Goal: Task Accomplishment & Management: Manage account settings

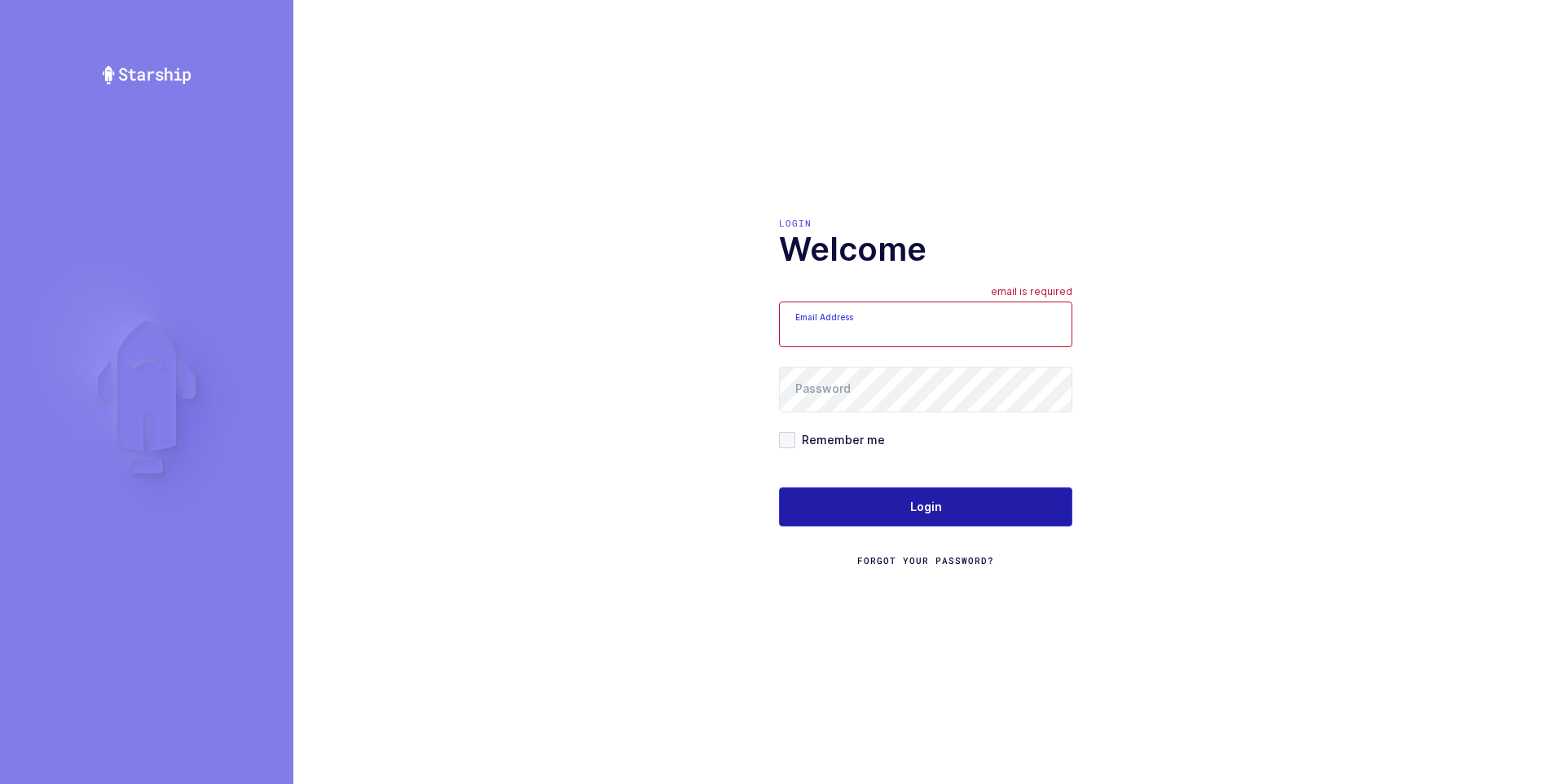
type input "[PERSON_NAME][EMAIL_ADDRESS][DOMAIN_NAME]"
click at [925, 514] on span "Login" at bounding box center [926, 506] width 32 height 16
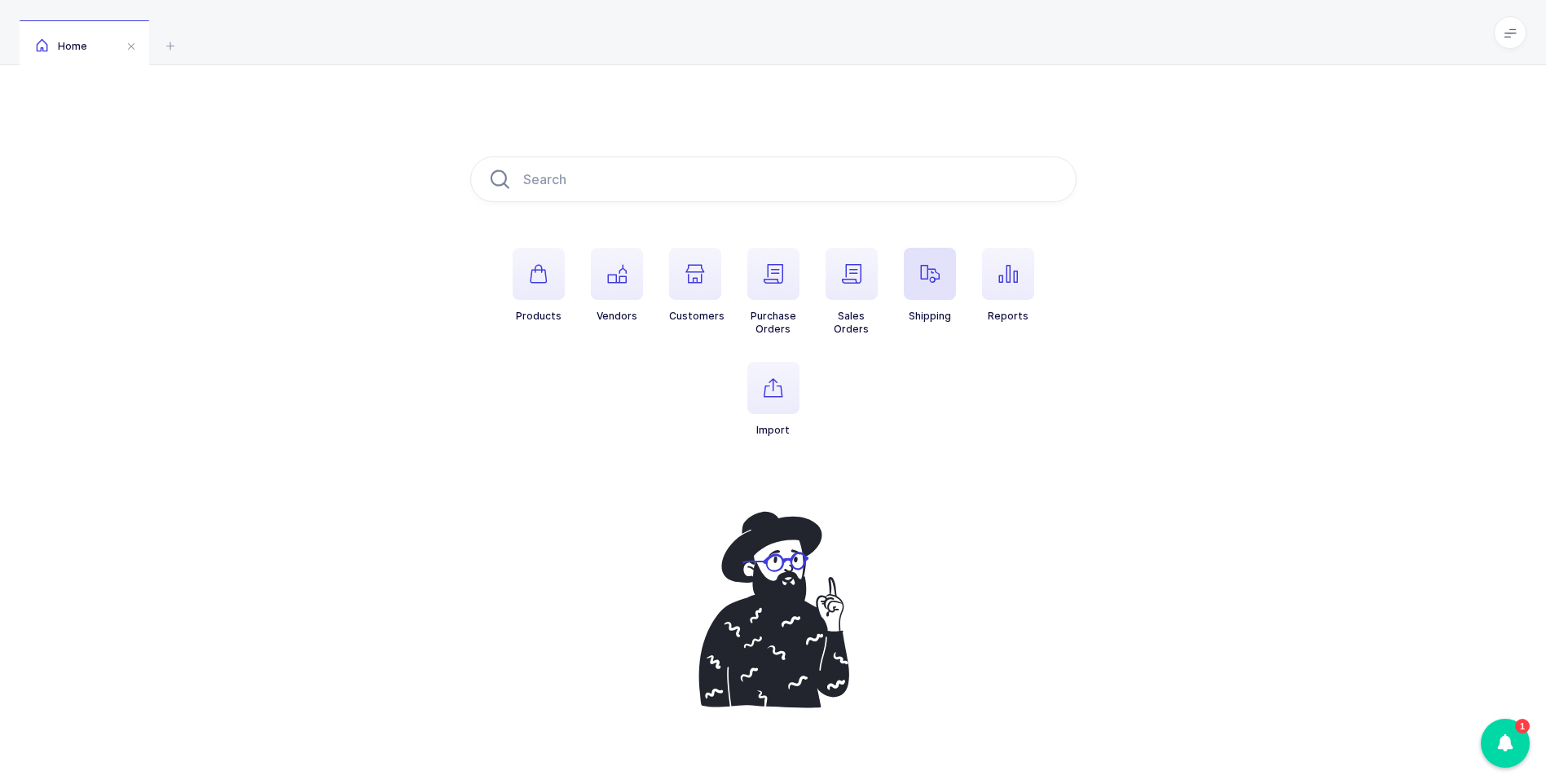
click at [932, 287] on span "button" at bounding box center [930, 274] width 52 height 52
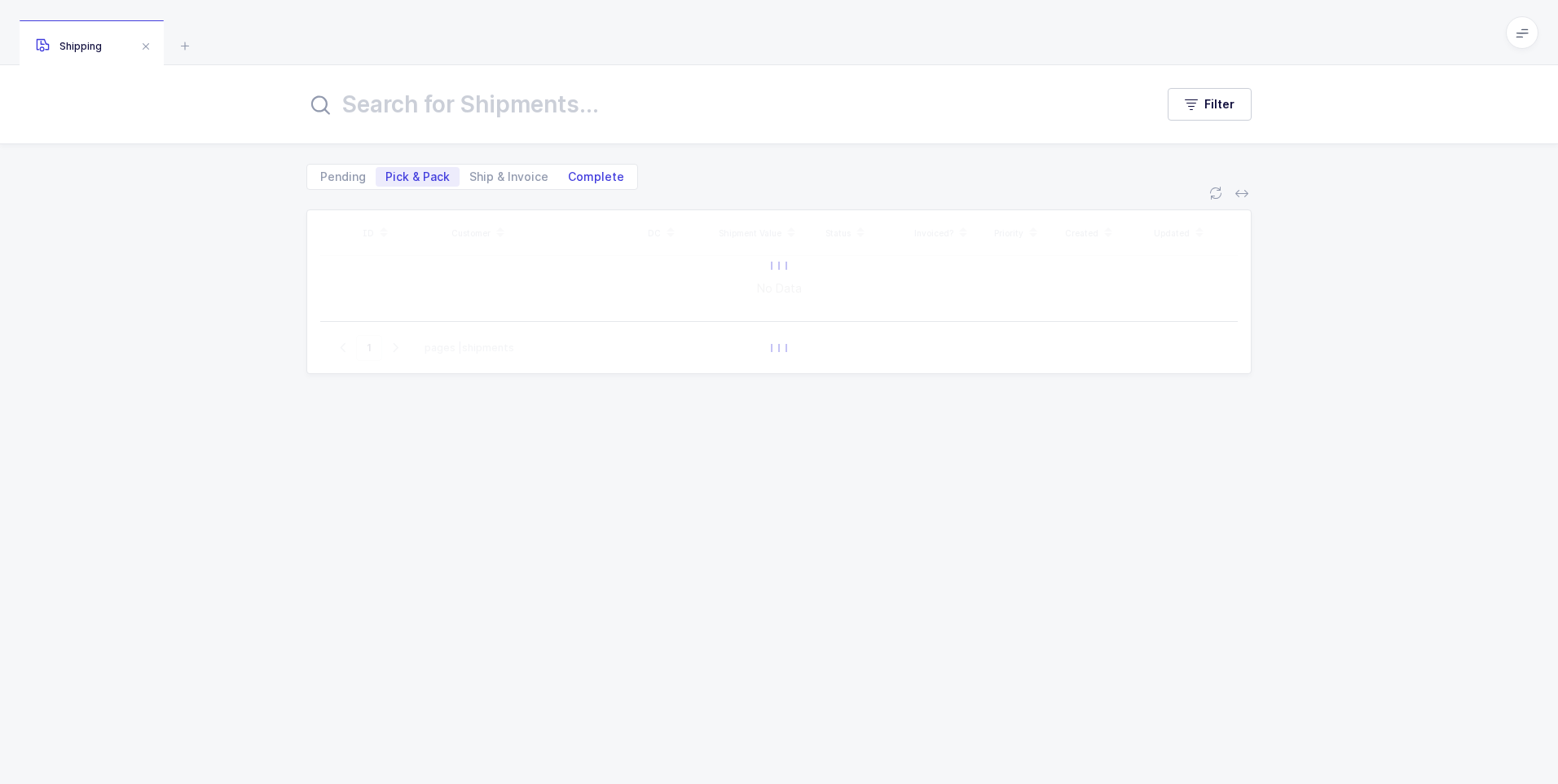
click at [608, 179] on span "Complete" at bounding box center [596, 177] width 56 height 11
click at [569, 178] on input "Complete" at bounding box center [562, 171] width 10 height 10
radio input "true"
radio input "false"
click at [532, 112] on input "text" at bounding box center [720, 105] width 828 height 39
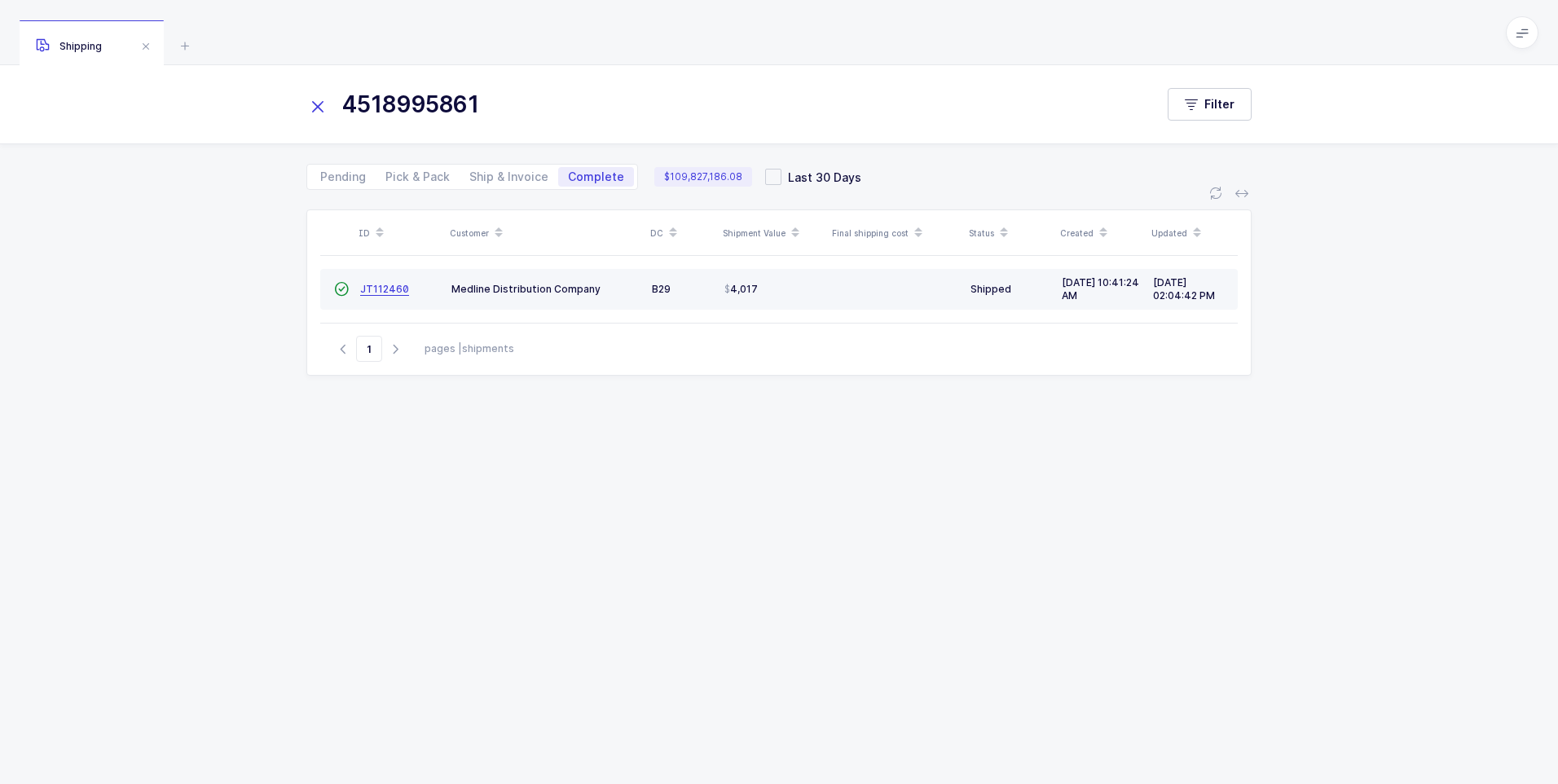
type input "4518995861"
click at [379, 292] on span "JT112460" at bounding box center [385, 288] width 49 height 12
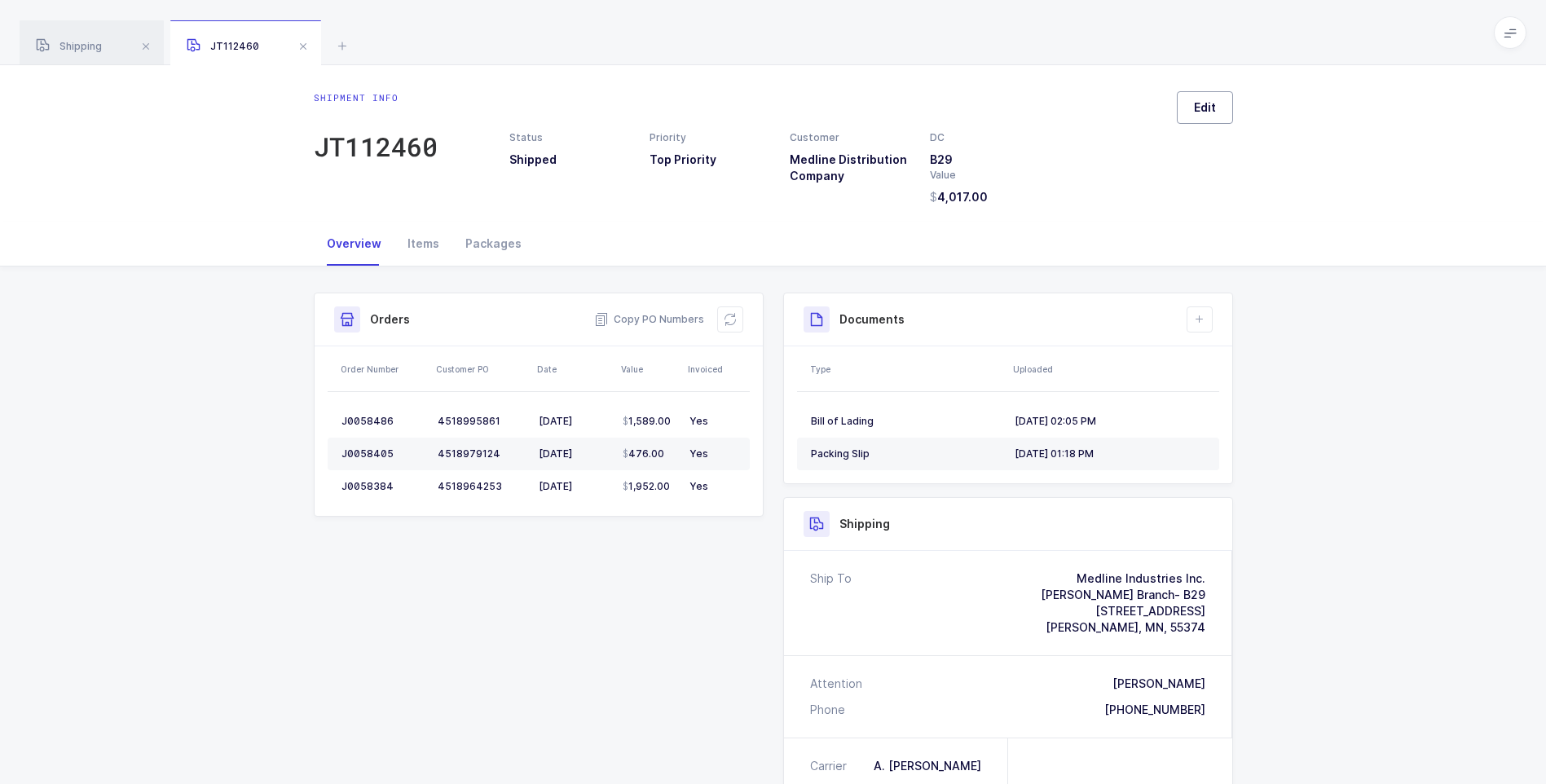
click at [1205, 116] on button "Edit" at bounding box center [1204, 108] width 56 height 33
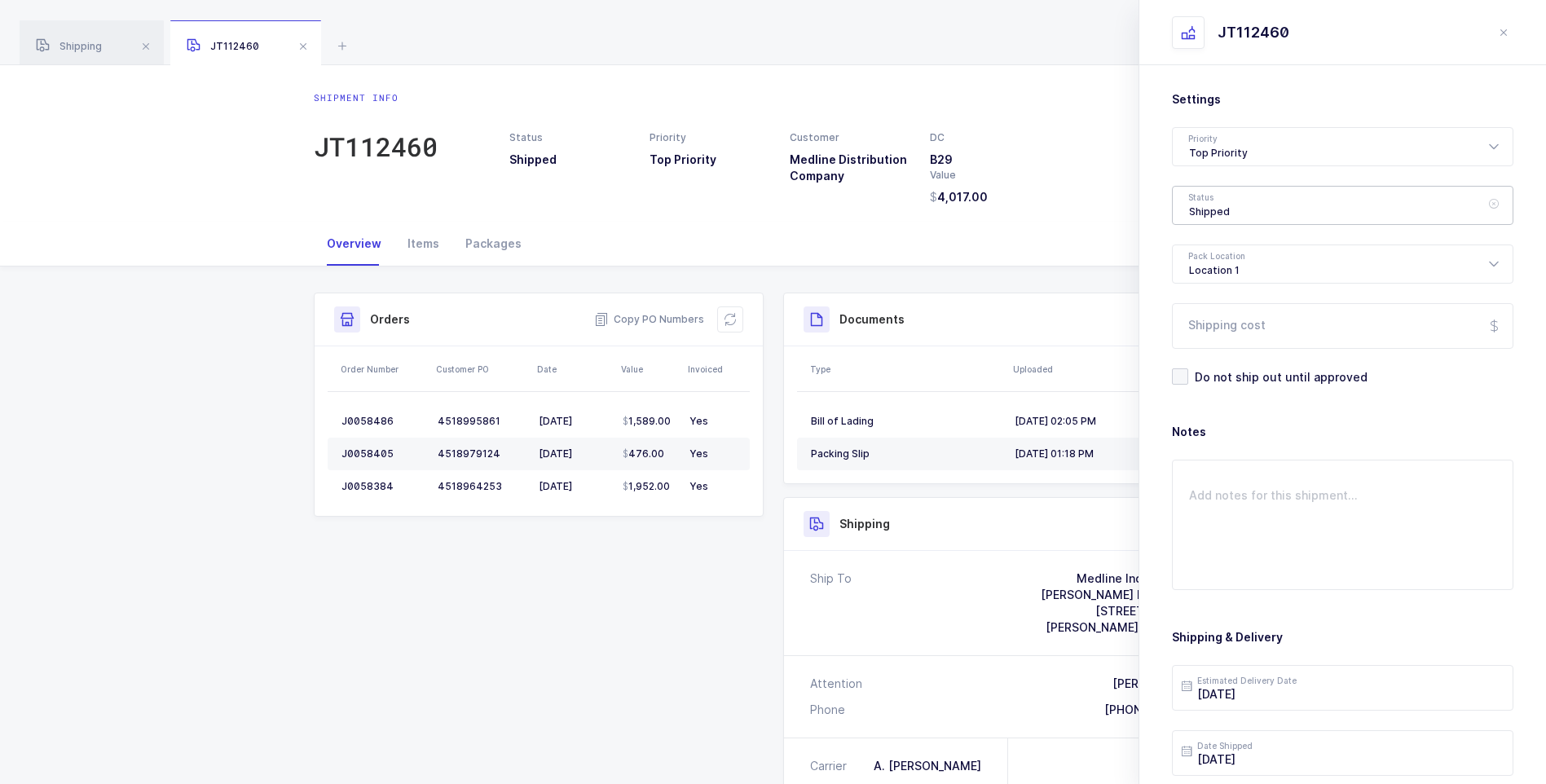
click at [1237, 205] on div "Shipped" at bounding box center [1342, 206] width 342 height 39
click at [1206, 349] on span "Delivered" at bounding box center [1216, 356] width 54 height 14
type input "Delivered"
click at [1213, 325] on input "Shipping cost" at bounding box center [1342, 326] width 342 height 46
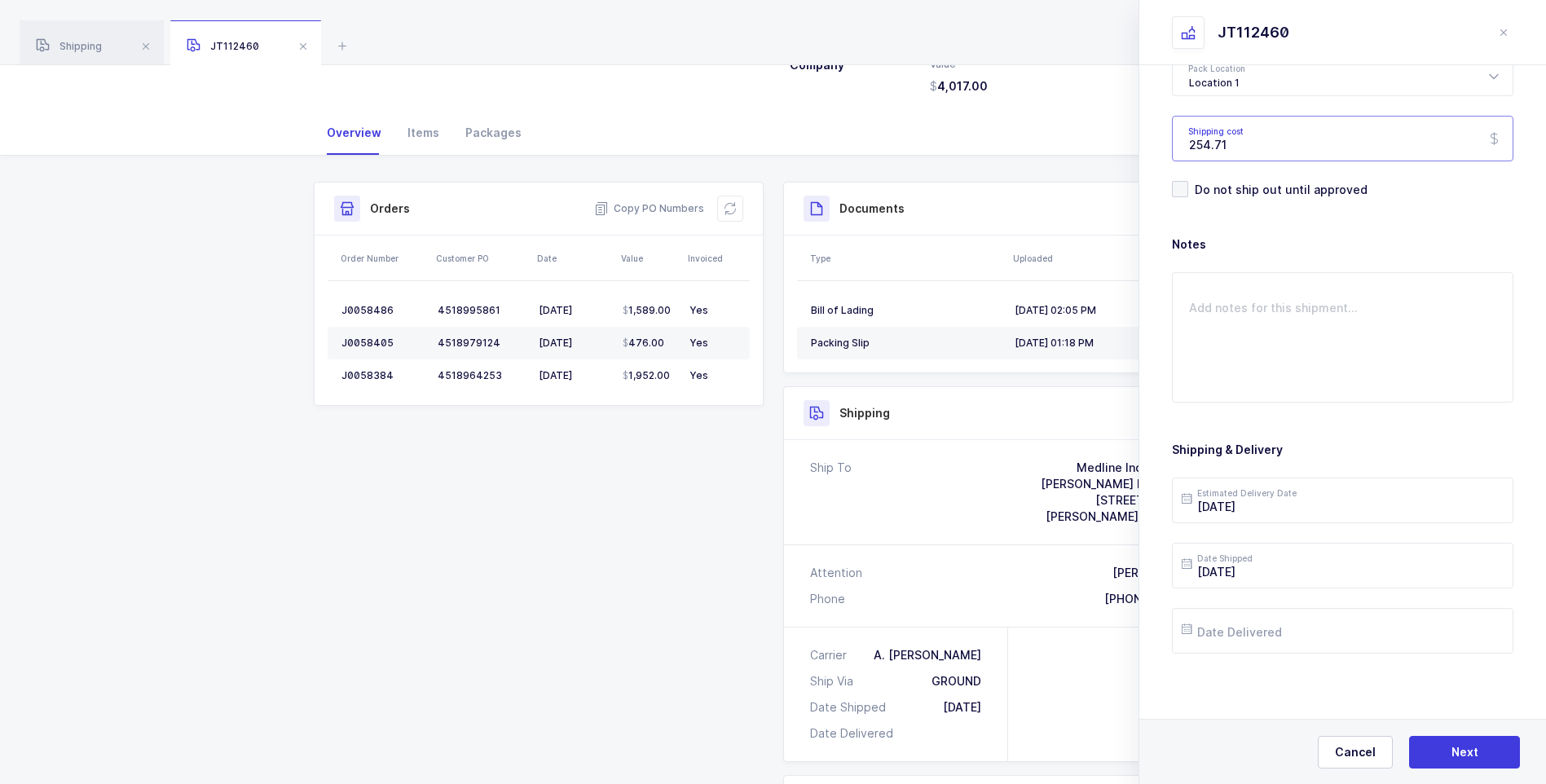
scroll to position [163, 0]
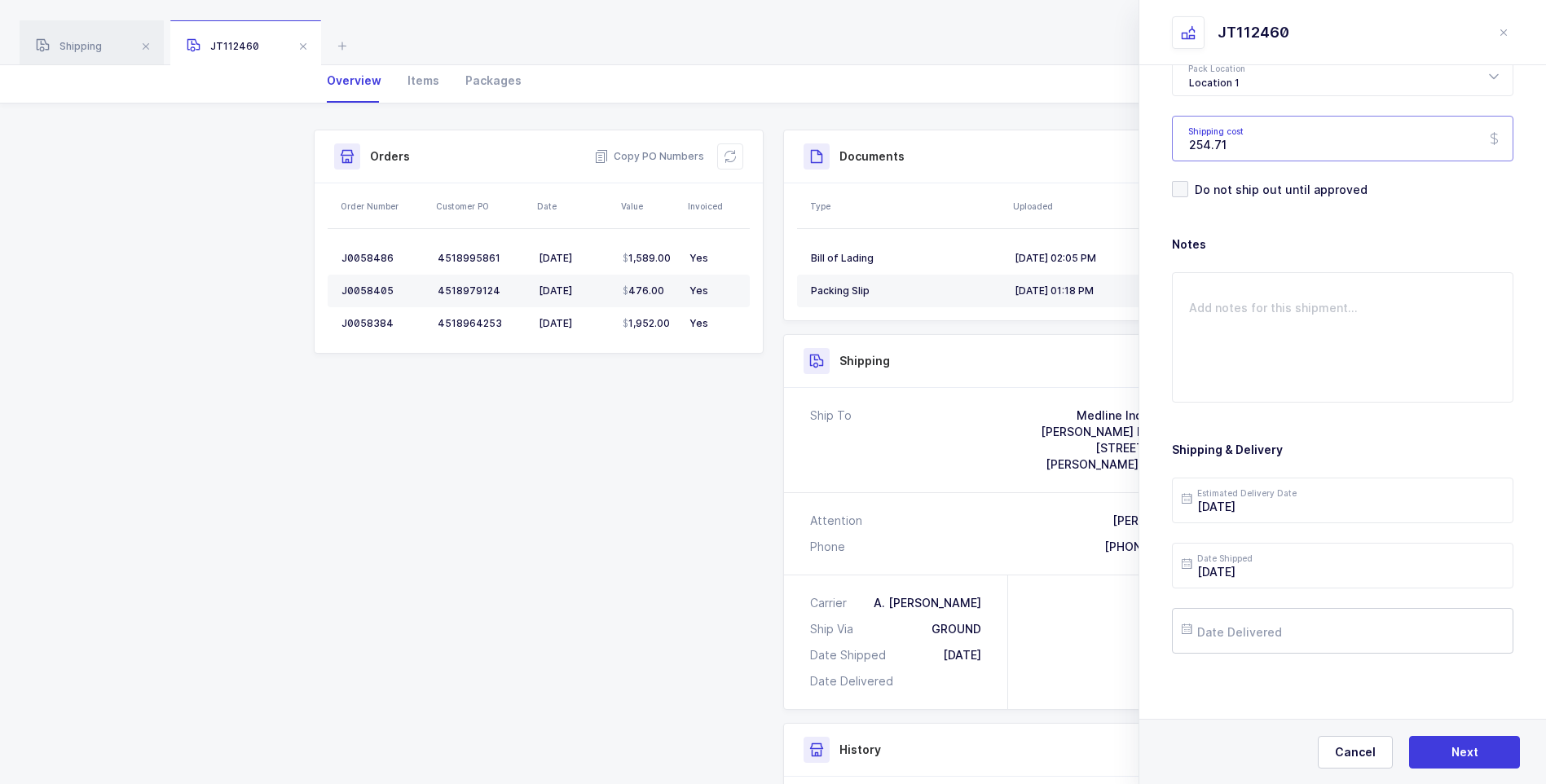
type input "254.71"
click at [1282, 632] on input "text" at bounding box center [1342, 631] width 342 height 46
click at [1368, 406] on span "5" at bounding box center [1371, 414] width 20 height 20
type input "2025-09-05"
click at [1453, 751] on span "Next" at bounding box center [1465, 751] width 27 height 16
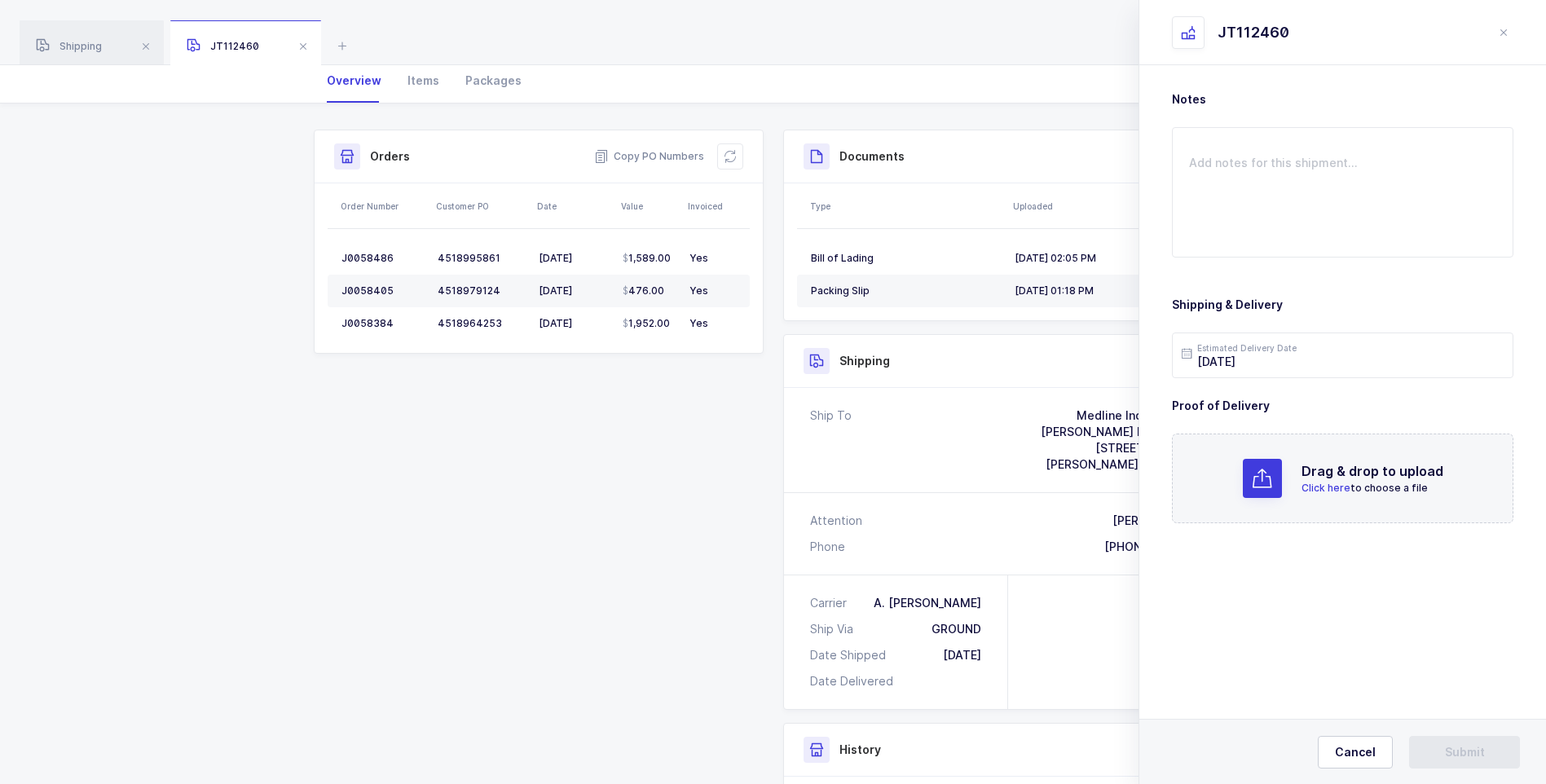
scroll to position [0, 0]
click at [1318, 482] on span "Click here" at bounding box center [1325, 487] width 49 height 12
click at [1461, 760] on button "Submit" at bounding box center [1464, 751] width 110 height 33
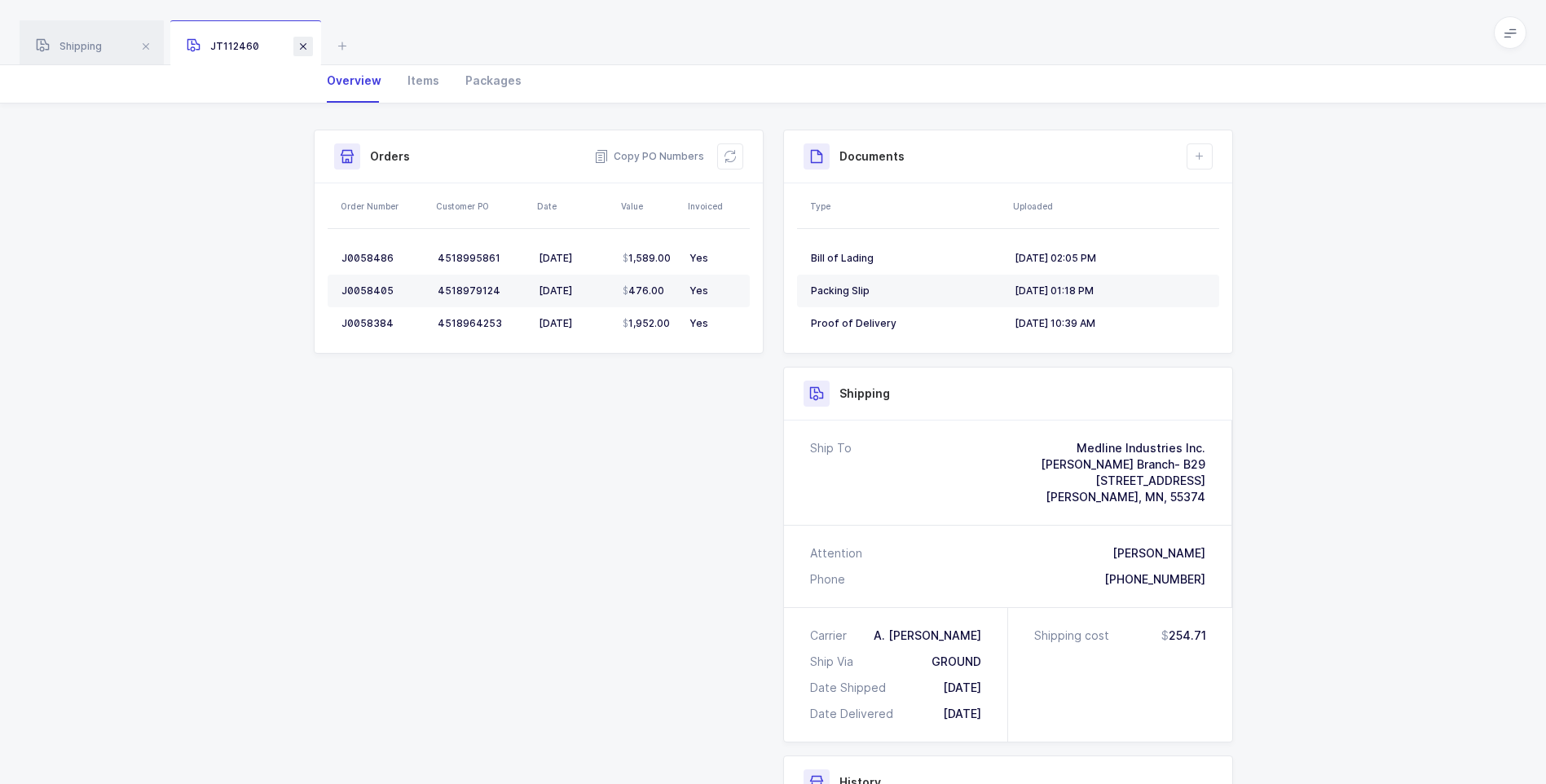
click at [306, 41] on span at bounding box center [302, 46] width 20 height 20
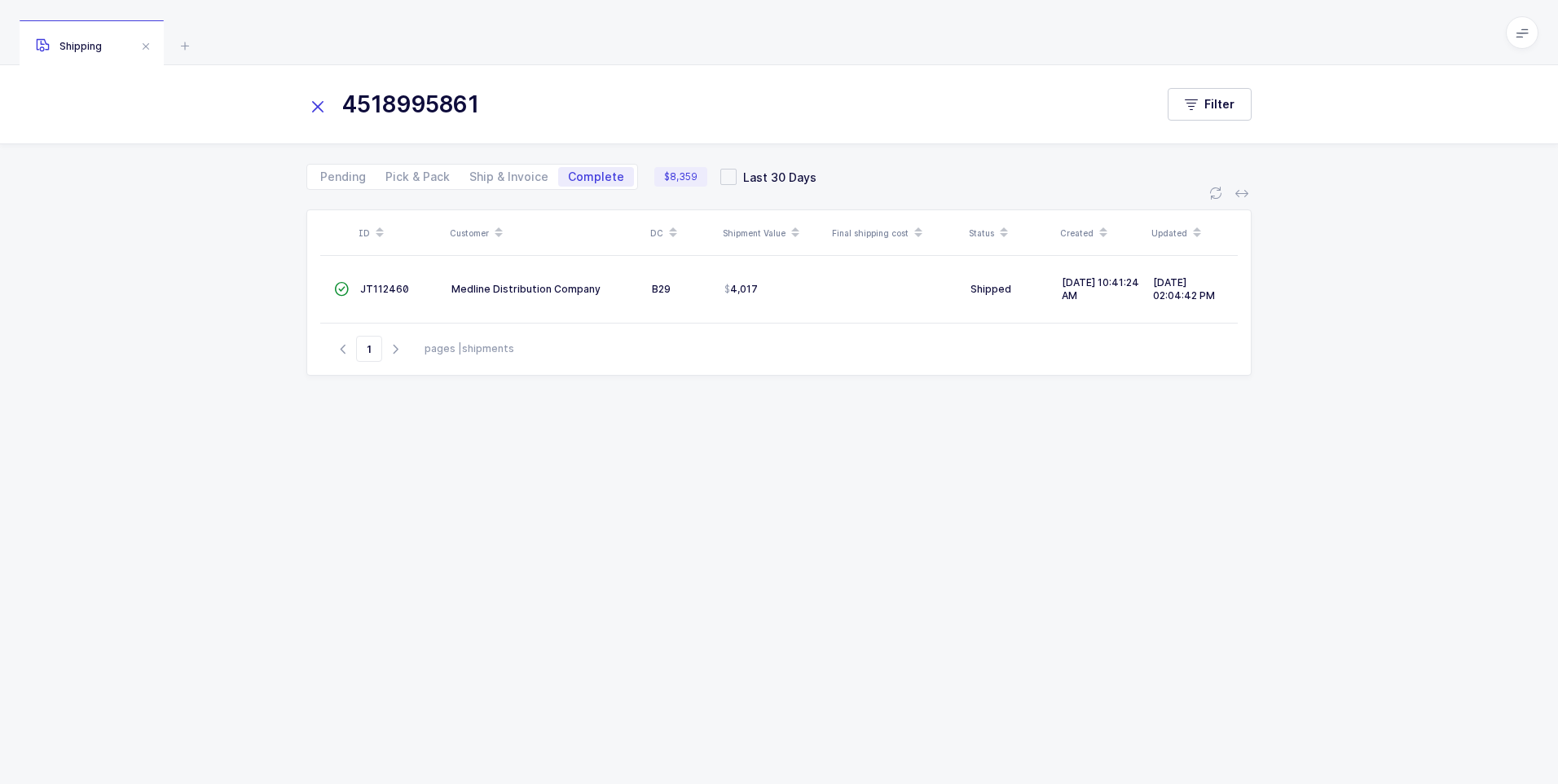
click at [316, 114] on icon at bounding box center [317, 107] width 22 height 22
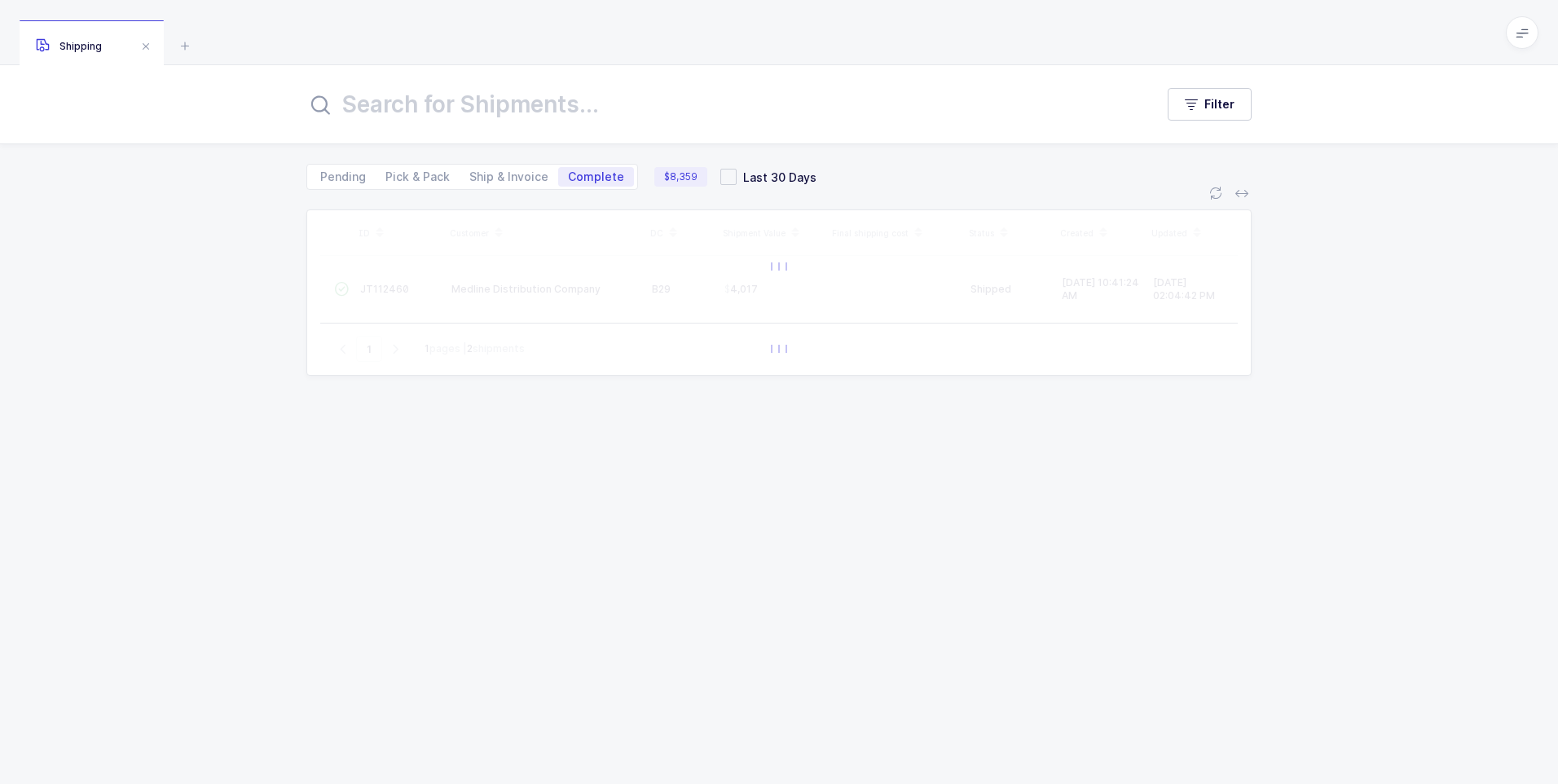
click at [366, 96] on input "text" at bounding box center [720, 105] width 828 height 39
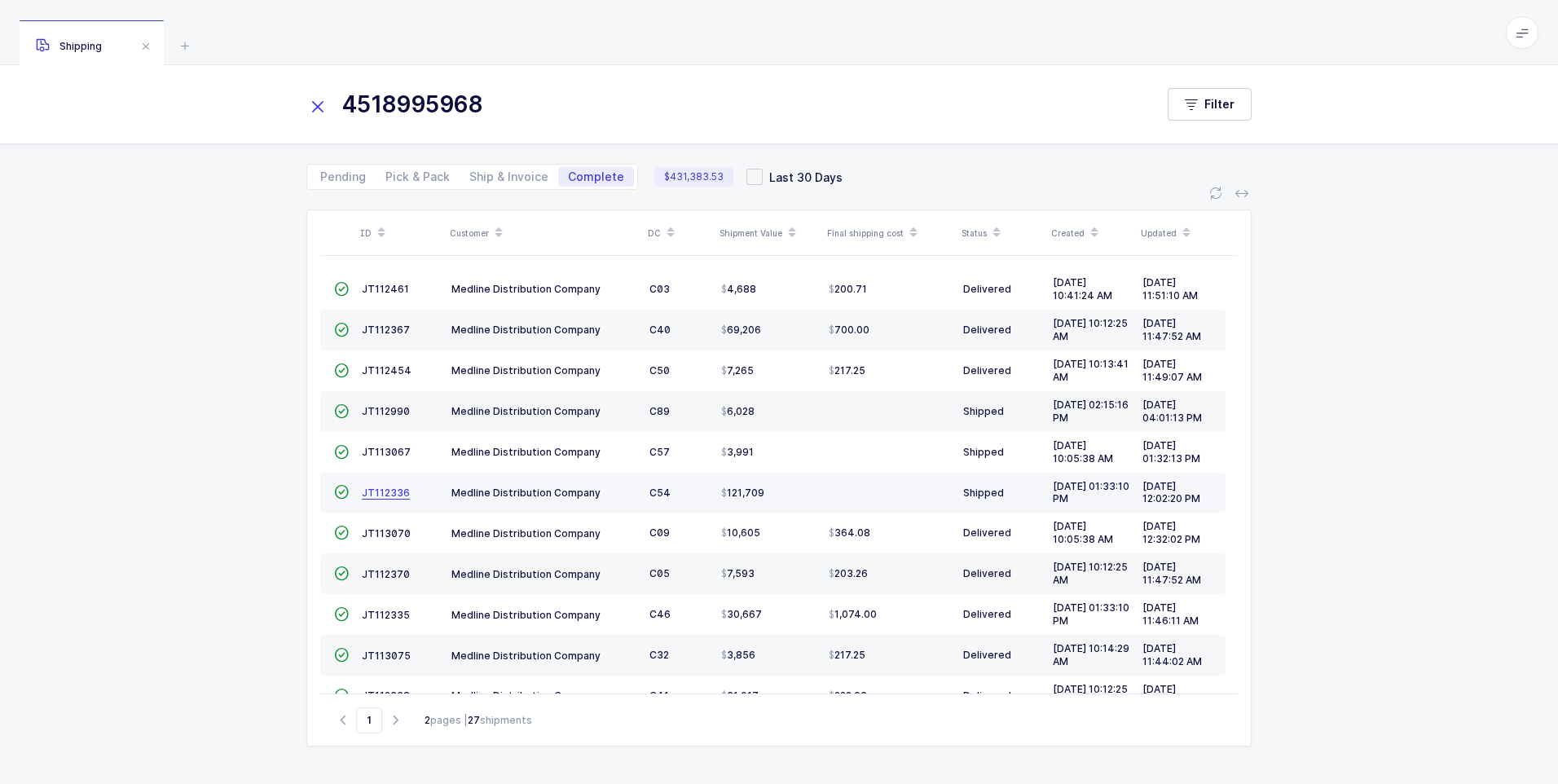
type input "4518995968"
click at [379, 491] on span "JT112336" at bounding box center [386, 492] width 48 height 12
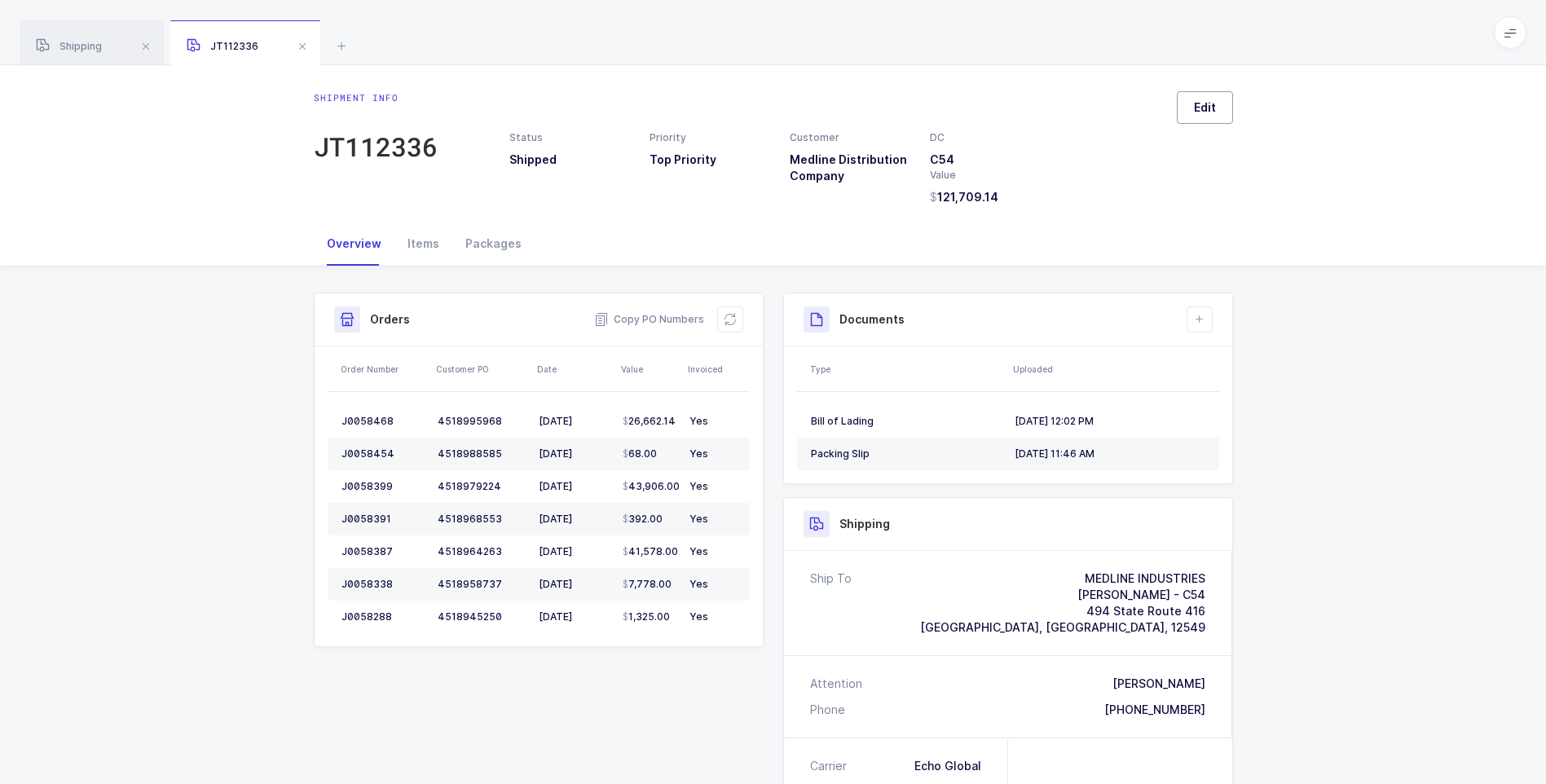
click at [1207, 110] on span "Edit" at bounding box center [1205, 107] width 22 height 16
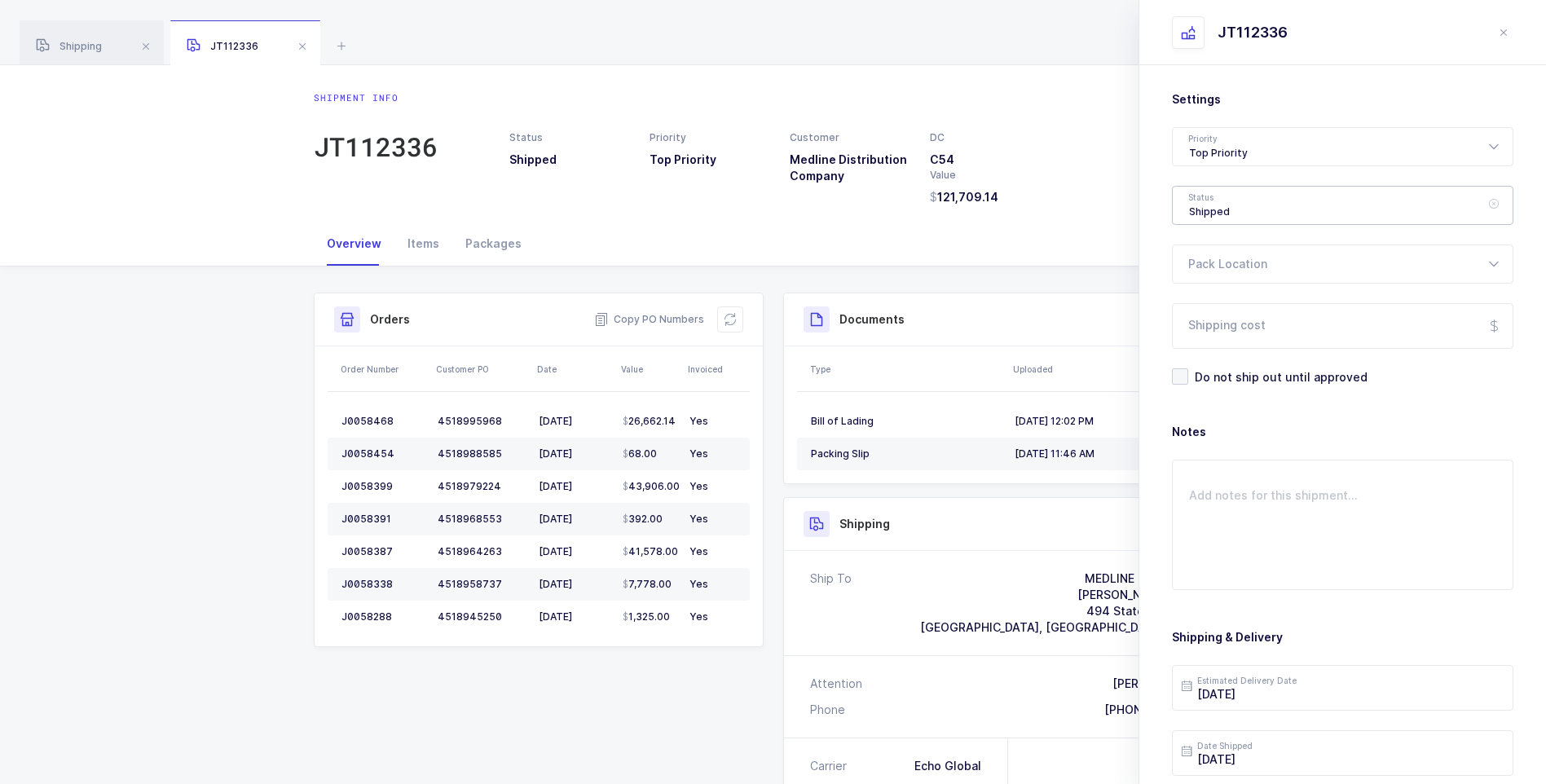
click at [1206, 209] on div "Shipped" at bounding box center [1342, 206] width 342 height 39
click at [1218, 348] on li "Delivered" at bounding box center [1349, 356] width 339 height 26
type input "Delivered"
click at [1224, 337] on input "Shipping cost" at bounding box center [1342, 326] width 342 height 46
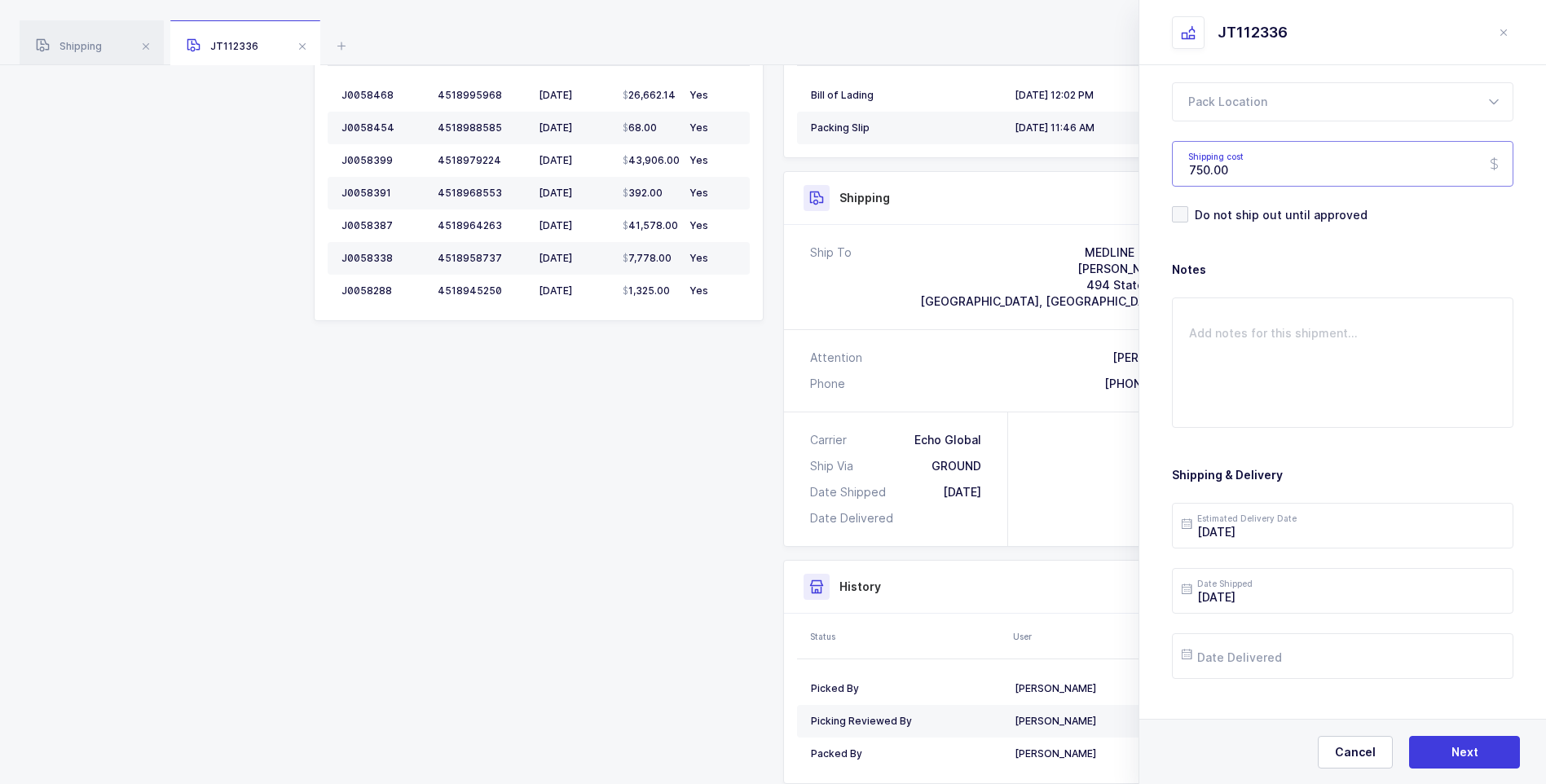
scroll to position [187, 0]
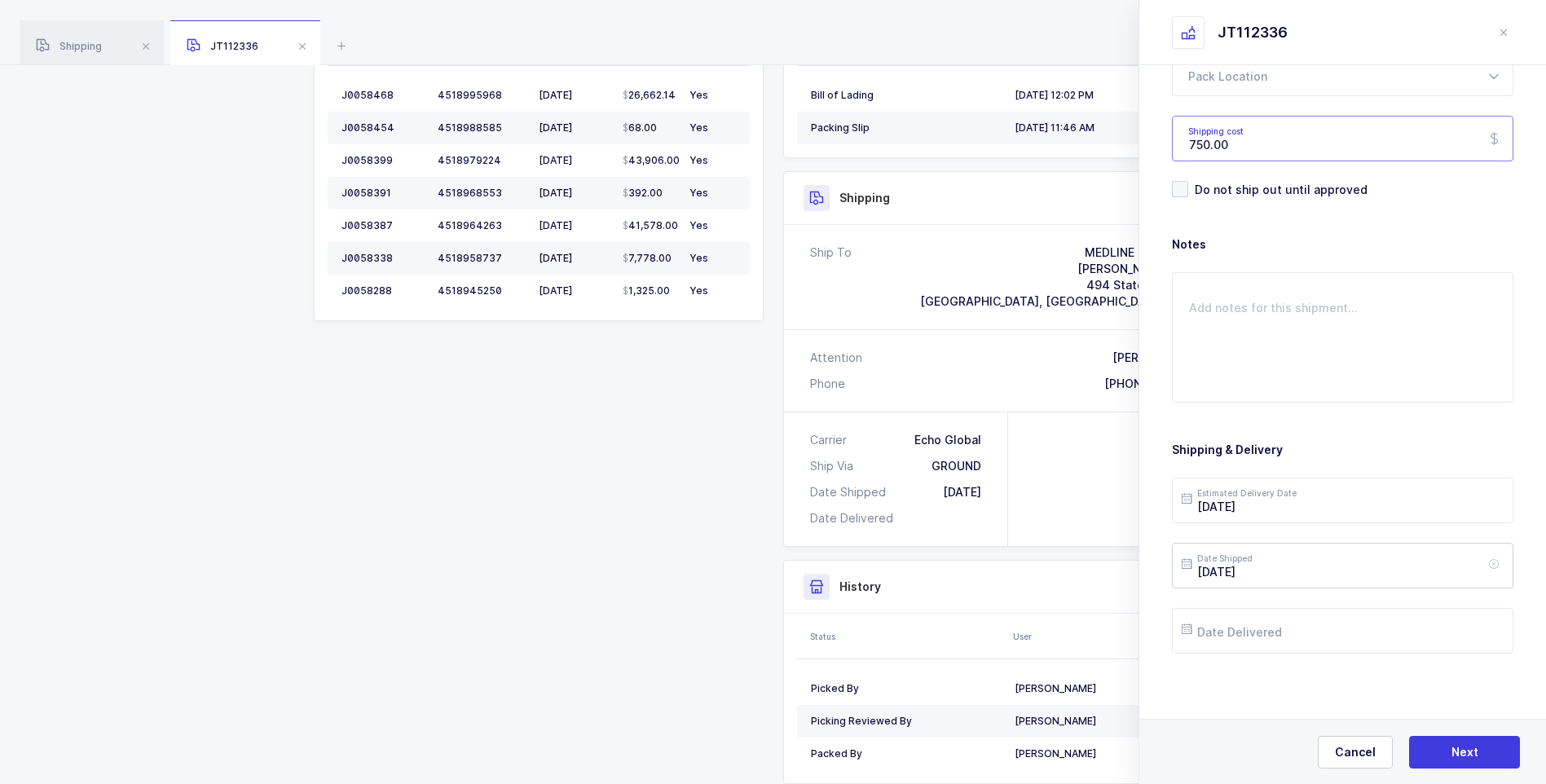
type input "750.00"
click at [1272, 567] on input "2025-08-29" at bounding box center [1342, 565] width 342 height 46
click at [1409, 273] on button "Next Month" at bounding box center [1408, 275] width 9 height 9
click at [1235, 381] on span "8" at bounding box center [1235, 380] width 20 height 20
type input "2025-09-08"
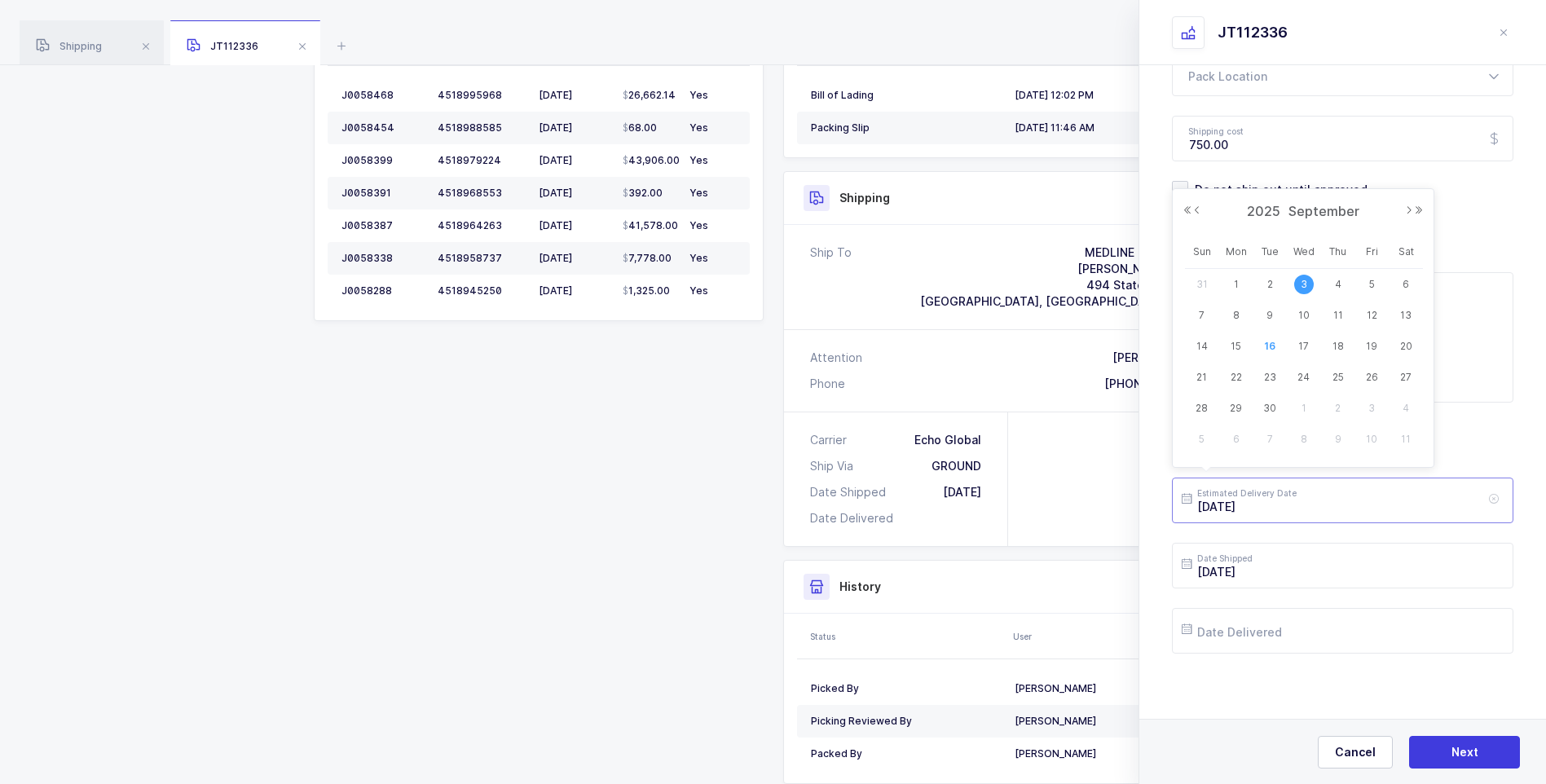
click at [1316, 510] on input "2025-09-03" at bounding box center [1342, 500] width 342 height 46
click at [1303, 313] on span "10" at bounding box center [1304, 315] width 20 height 20
type input "2025-09-10"
click at [1276, 632] on input "text" at bounding box center [1342, 631] width 342 height 46
click at [1308, 450] on span "10" at bounding box center [1304, 445] width 20 height 20
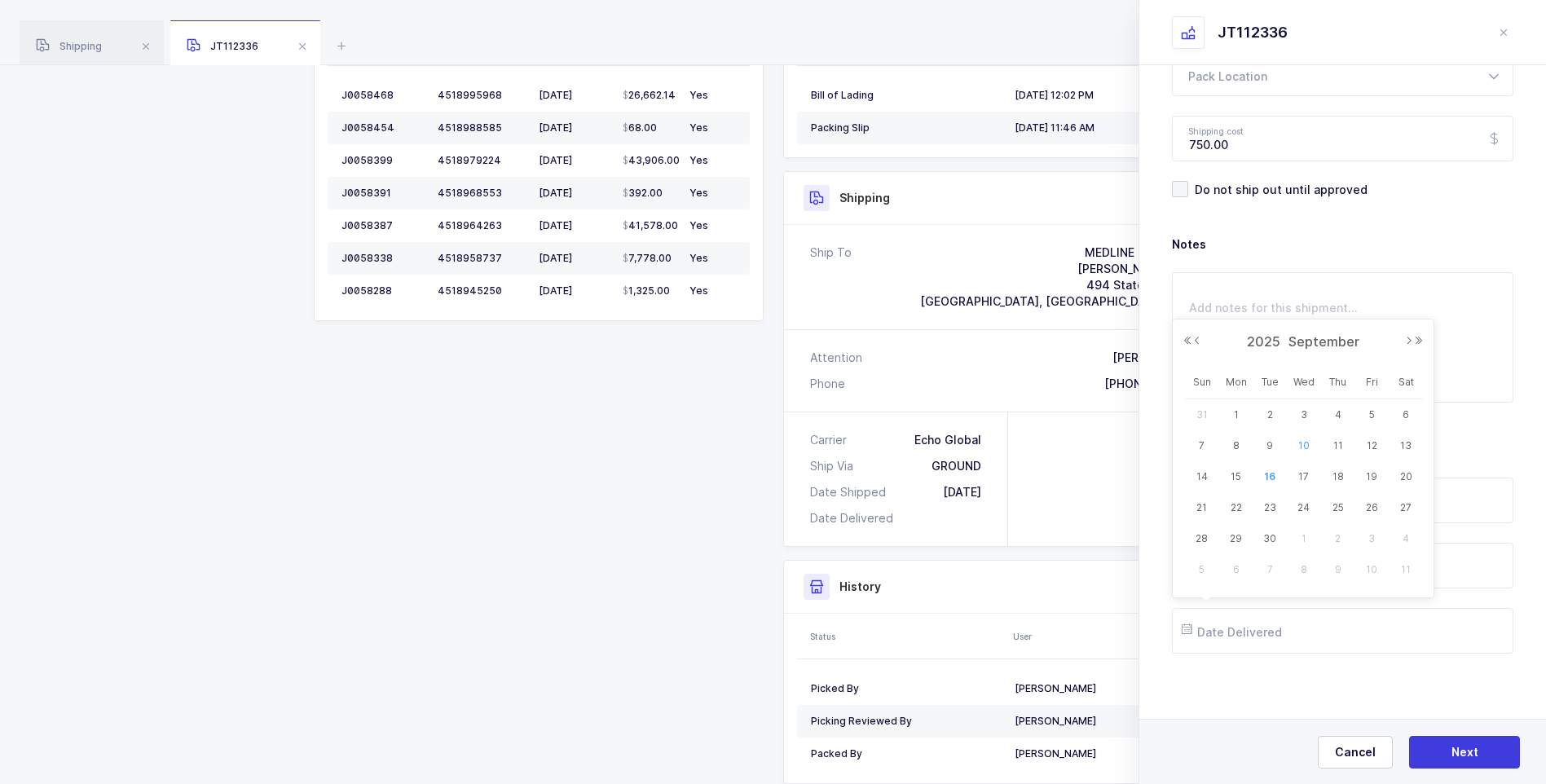
type input "2025-09-10"
click at [1273, 575] on input "2025-09-08" at bounding box center [1342, 565] width 342 height 46
click at [1273, 370] on span "9" at bounding box center [1269, 380] width 20 height 20
type input "2025-09-09"
click at [1459, 745] on span "Next" at bounding box center [1465, 751] width 27 height 16
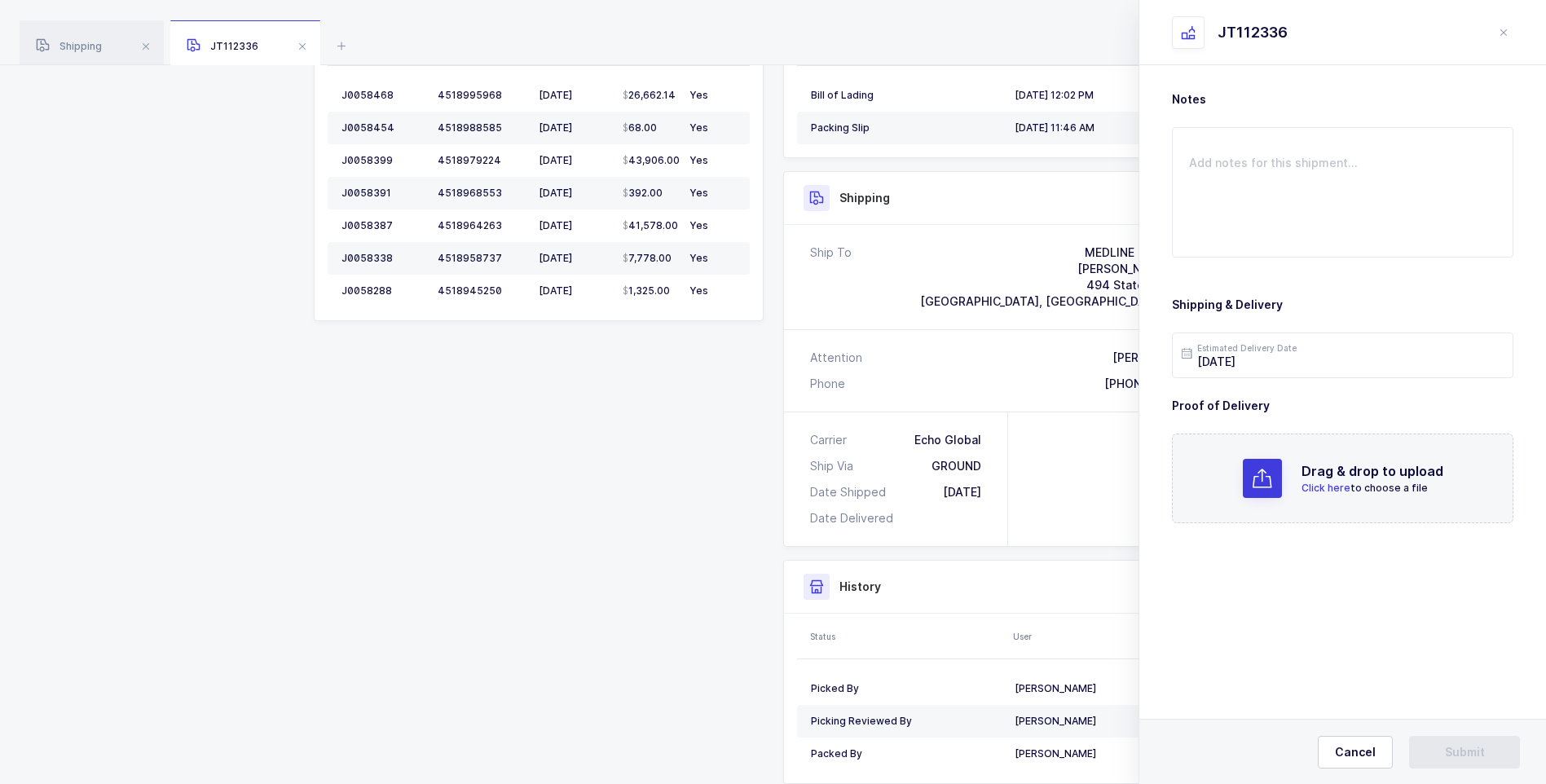
scroll to position [0, 0]
click at [1326, 493] on span "Click here" at bounding box center [1325, 487] width 49 height 12
click at [1453, 752] on span "Submit" at bounding box center [1465, 751] width 40 height 16
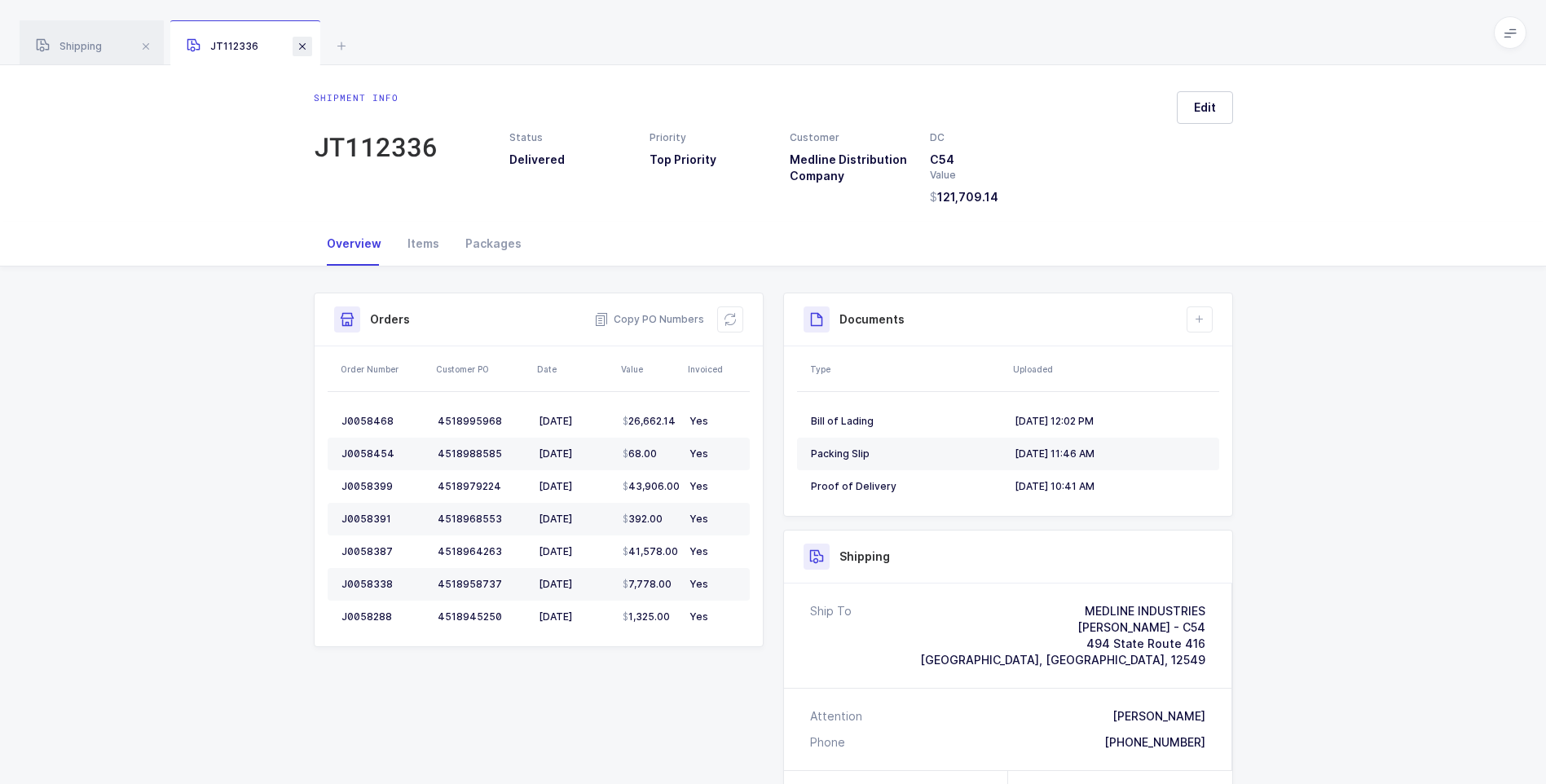
click at [300, 46] on span at bounding box center [302, 46] width 20 height 20
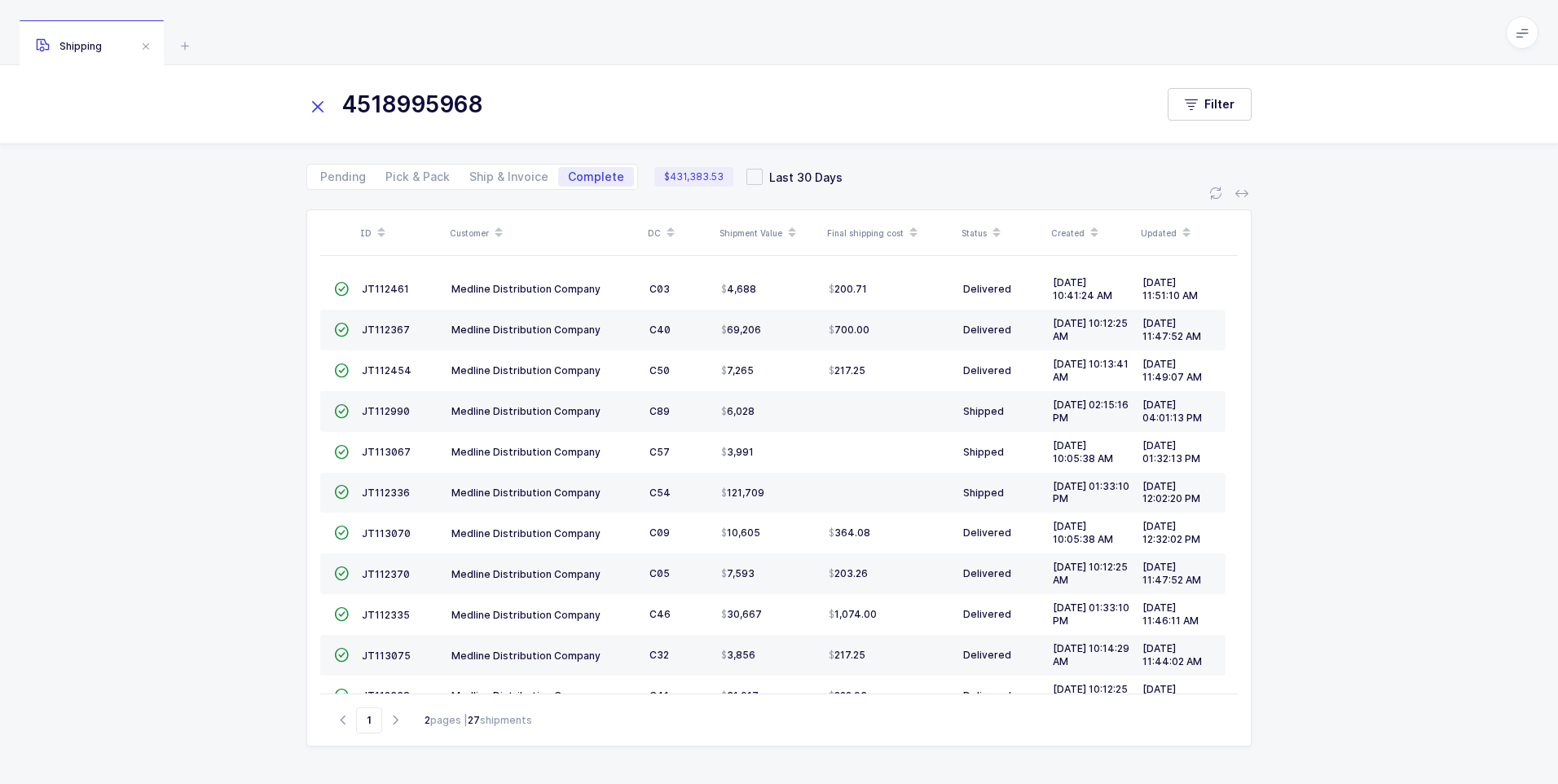
click at [319, 102] on icon at bounding box center [317, 107] width 22 height 22
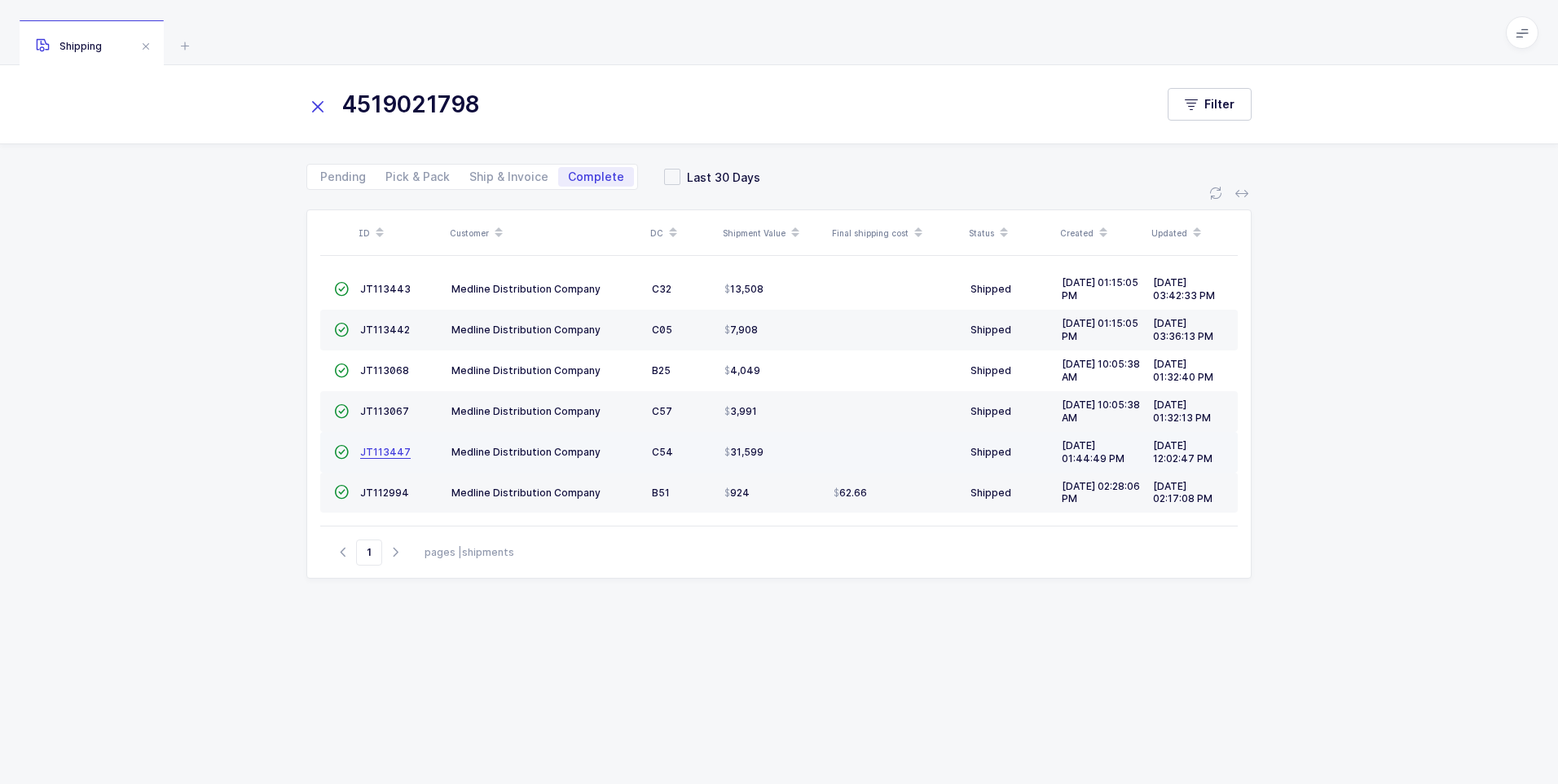
type input "4519021798"
click at [373, 455] on span "JT113447" at bounding box center [386, 451] width 51 height 12
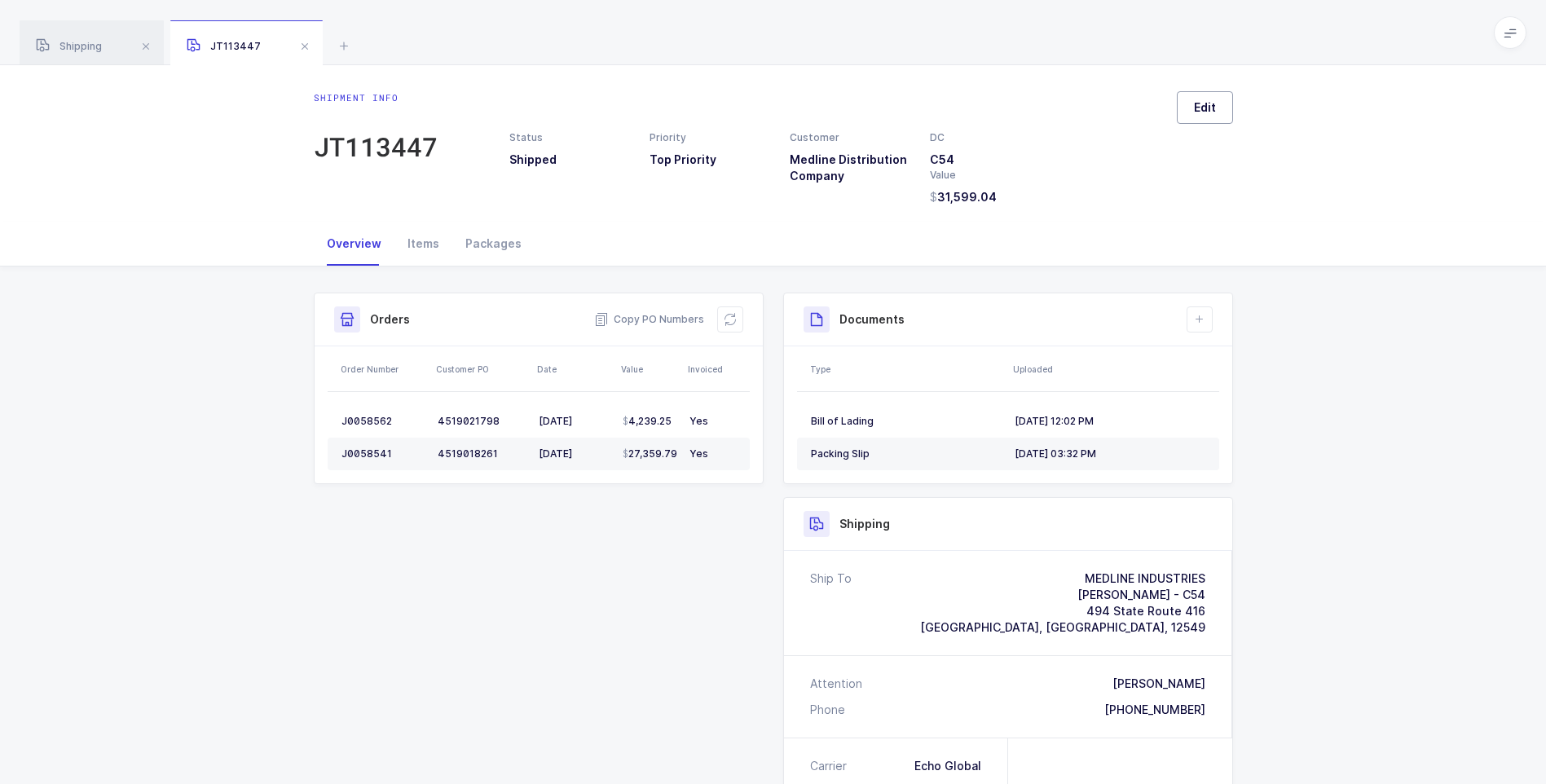
click at [1208, 117] on button "Edit" at bounding box center [1204, 108] width 56 height 33
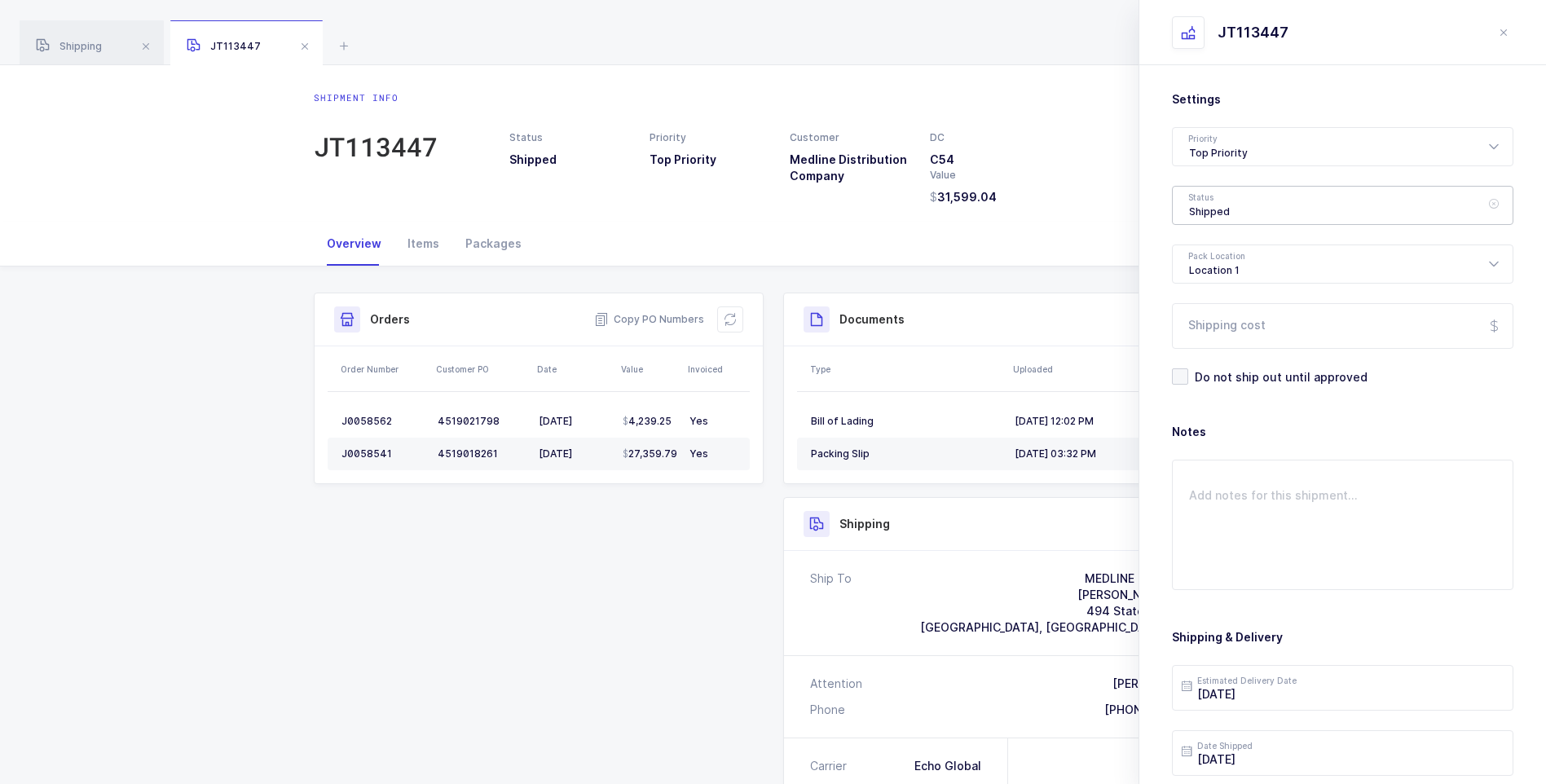
click at [1240, 205] on div "Shipped" at bounding box center [1342, 206] width 342 height 39
click at [1221, 347] on li "Delivered" at bounding box center [1349, 356] width 339 height 26
type input "Delivered"
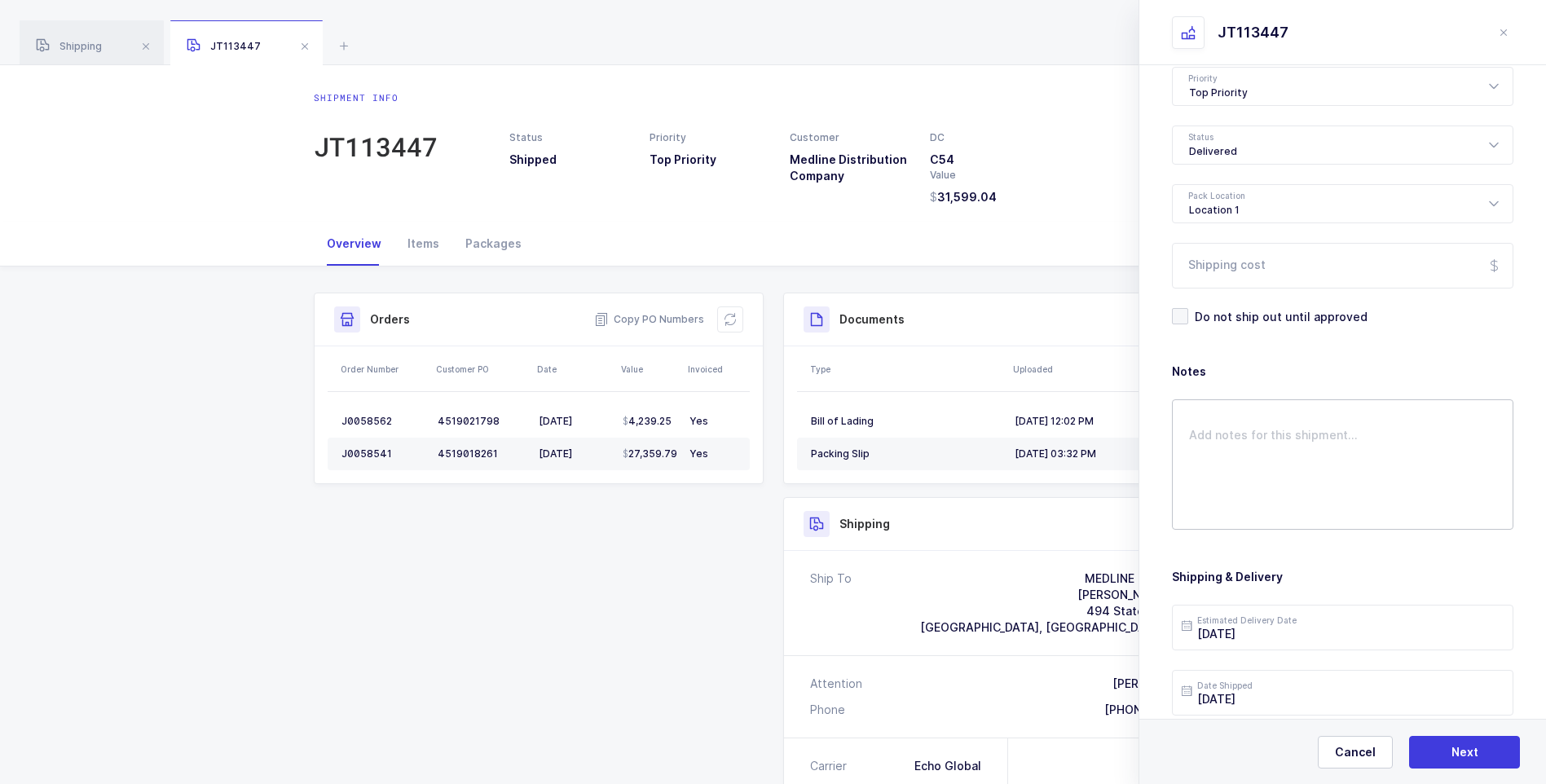
scroll to position [187, 0]
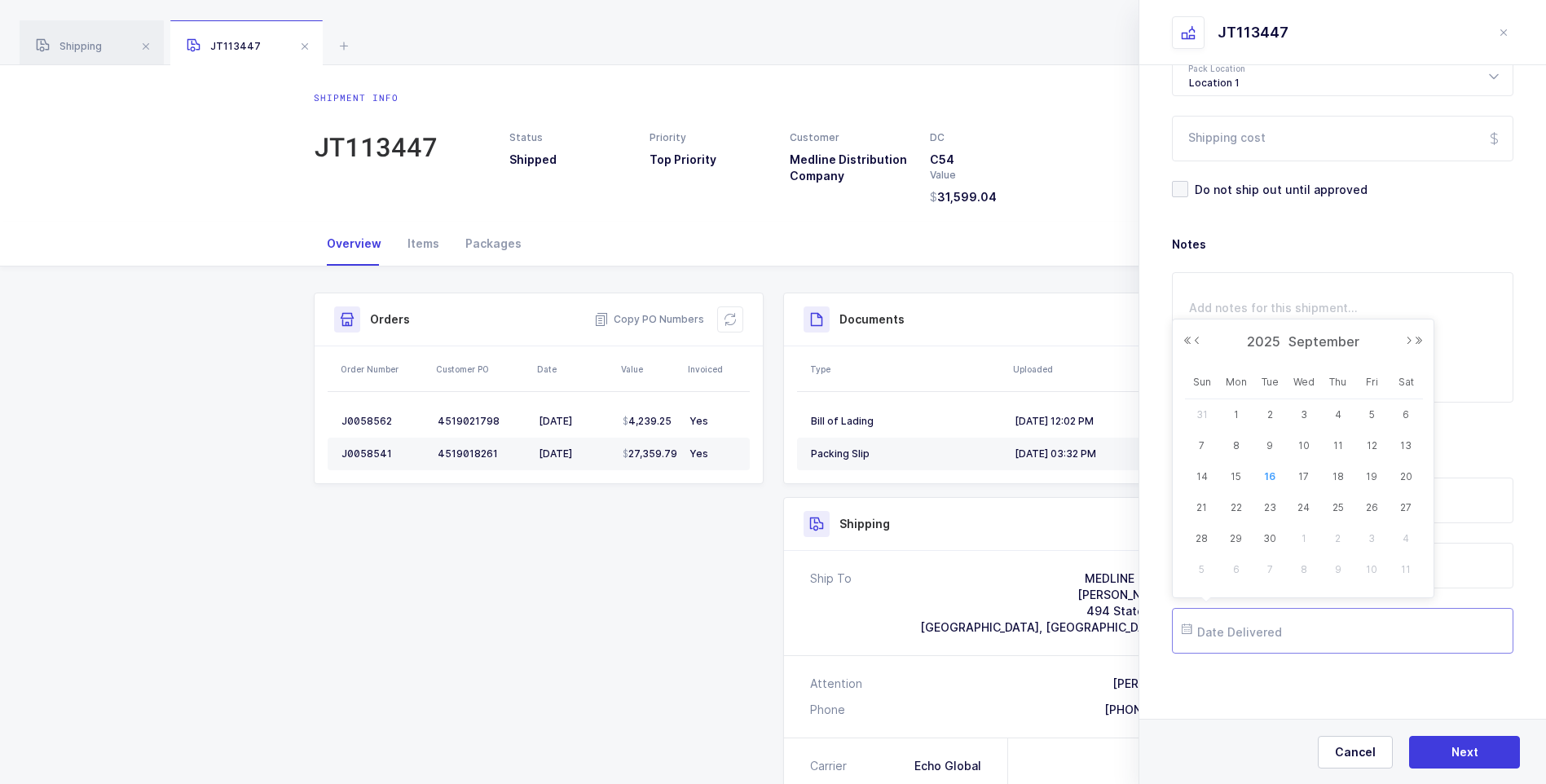
click at [1238, 634] on input "text" at bounding box center [1342, 631] width 342 height 46
click at [1294, 447] on span "10" at bounding box center [1304, 445] width 20 height 20
type input "2025-09-10"
click at [1457, 752] on span "Next" at bounding box center [1465, 751] width 27 height 16
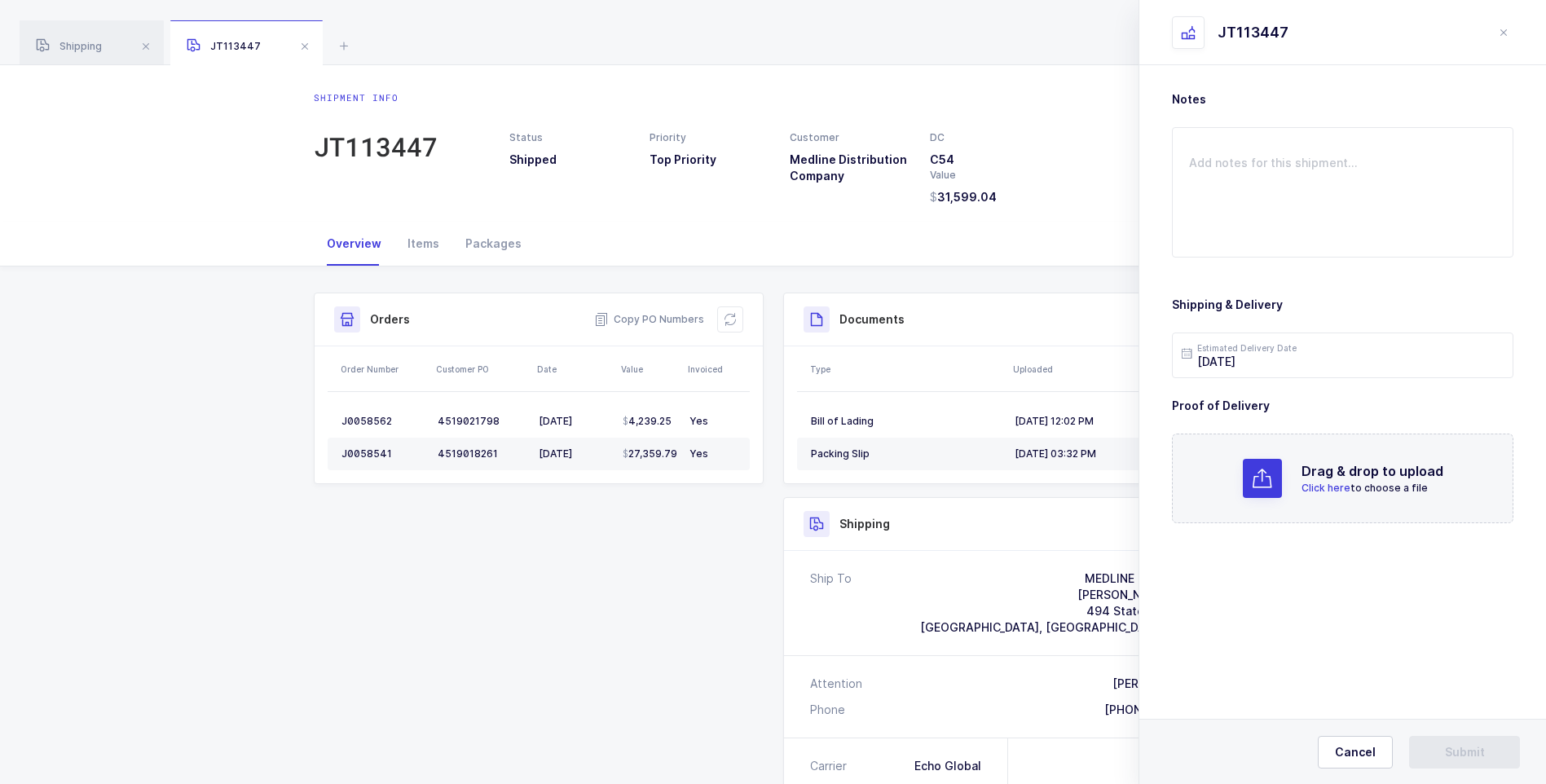
scroll to position [0, 0]
click at [1323, 492] on span "Click here" at bounding box center [1325, 487] width 49 height 12
click at [1186, 156] on textarea at bounding box center [1342, 192] width 342 height 130
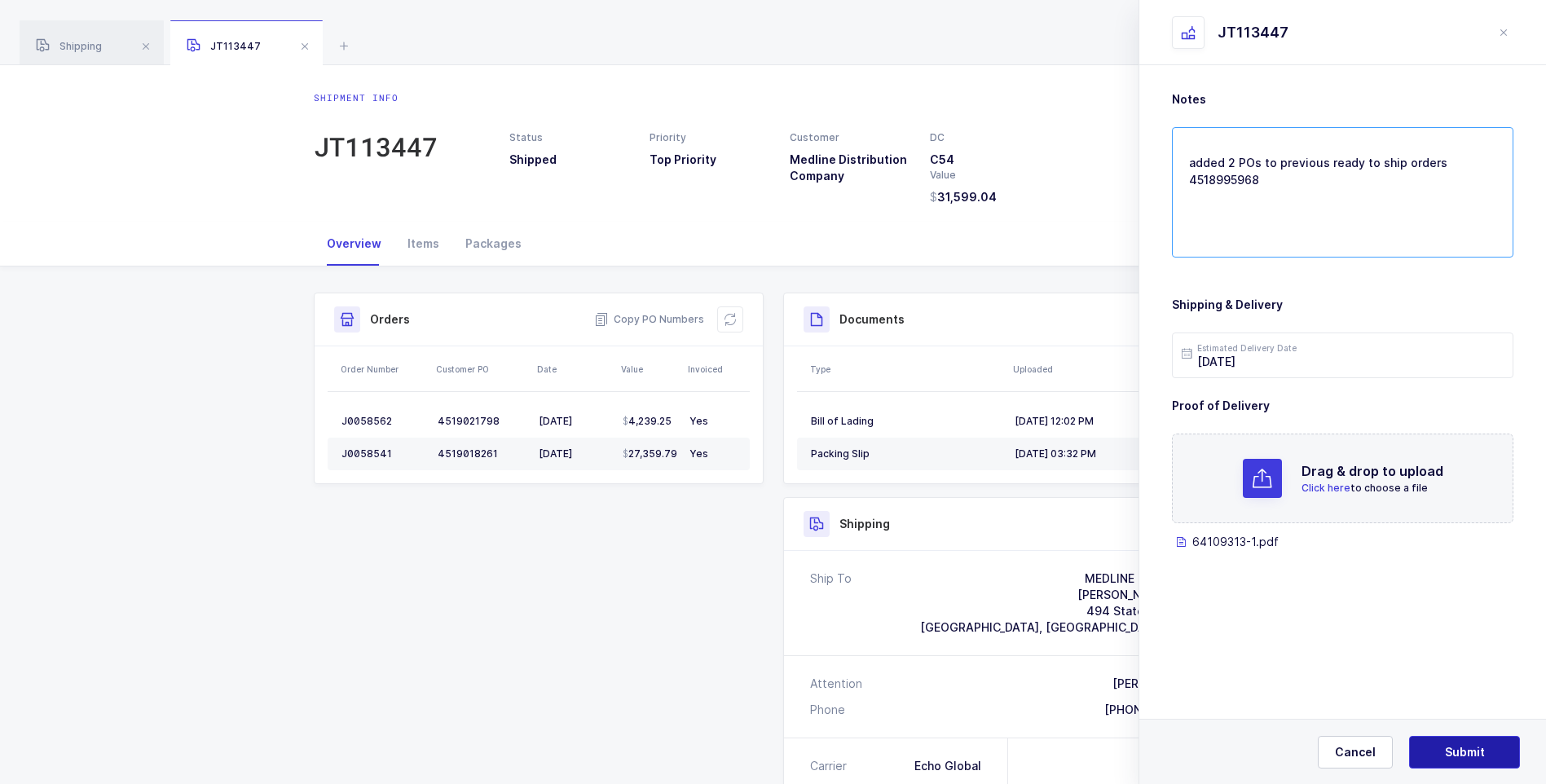
type textarea "added 2 POs to previous ready to ship orders 4518995968"
click at [1467, 742] on button "Submit" at bounding box center [1464, 751] width 110 height 33
